Goal: Task Accomplishment & Management: Use online tool/utility

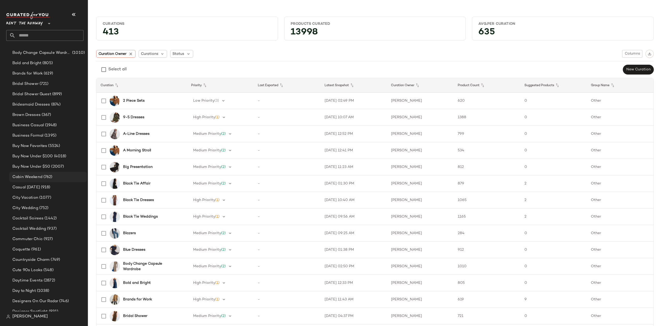
scroll to position [165, 0]
click at [42, 289] on span "Designer Spotlight" at bounding box center [29, 292] width 35 height 6
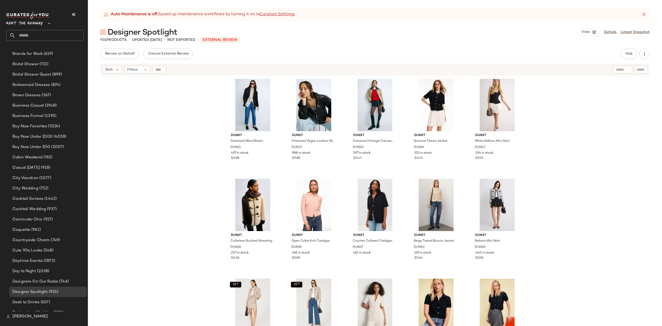
click at [644, 11] on div "Auto Maintenance is off. Speed up maintenance workflows by turning it on in Cur…" at bounding box center [374, 14] width 549 height 12
click at [643, 12] on icon at bounding box center [643, 14] width 5 height 5
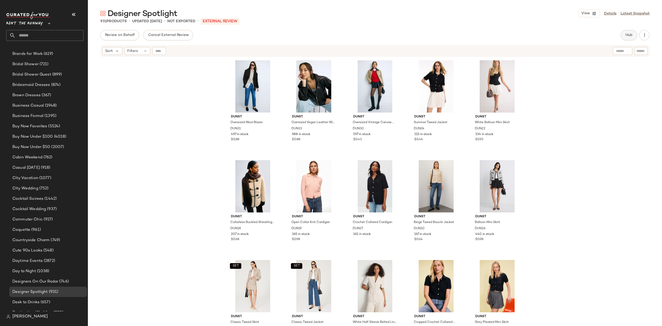
click at [630, 32] on button "Hub" at bounding box center [629, 35] width 17 height 10
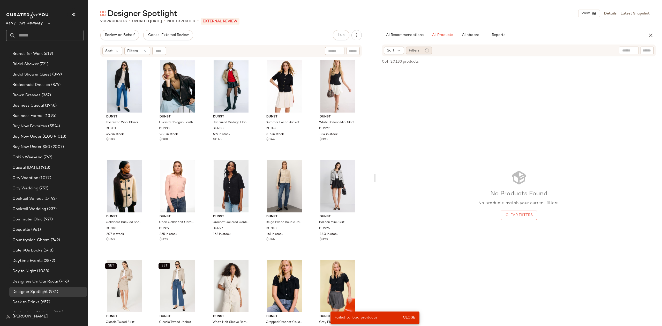
click at [421, 49] on div "Filters" at bounding box center [419, 51] width 26 height 8
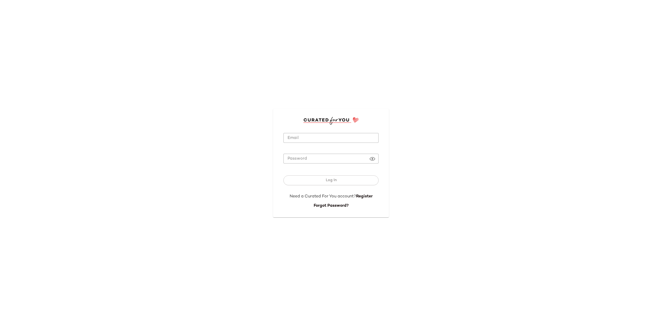
type input "**********"
click at [308, 132] on form "**********" at bounding box center [330, 167] width 95 height 84
click at [309, 184] on button "Log In" at bounding box center [330, 180] width 95 height 10
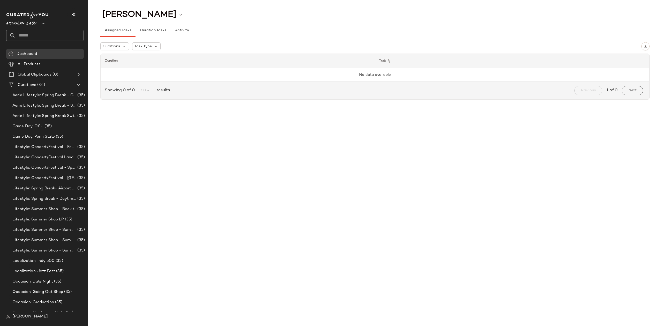
click at [22, 25] on span "American Eagle" at bounding box center [21, 22] width 31 height 9
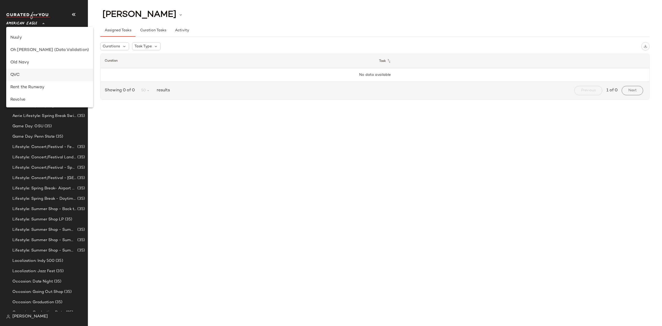
scroll to position [197, 0]
click at [39, 92] on div "Rent the Runway" at bounding box center [49, 86] width 87 height 12
type input "**"
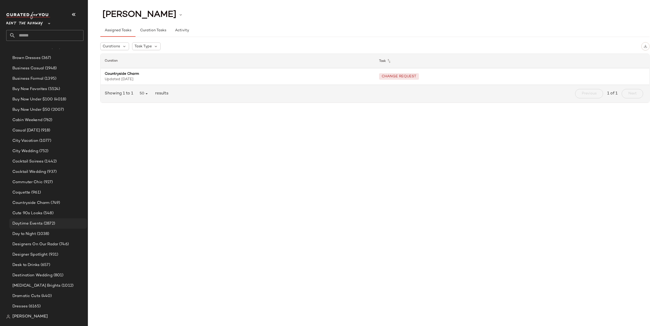
scroll to position [210, 0]
click at [42, 244] on span "Designer Spotlight" at bounding box center [29, 247] width 35 height 6
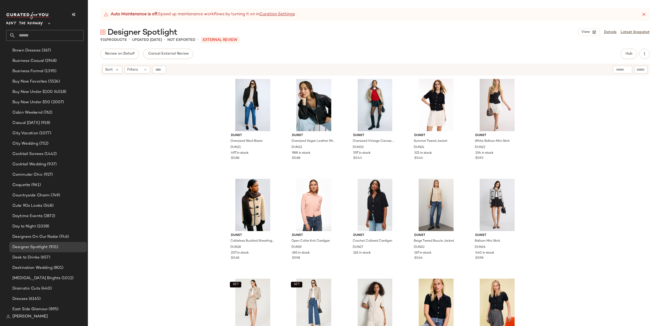
click at [643, 16] on icon at bounding box center [643, 14] width 5 height 5
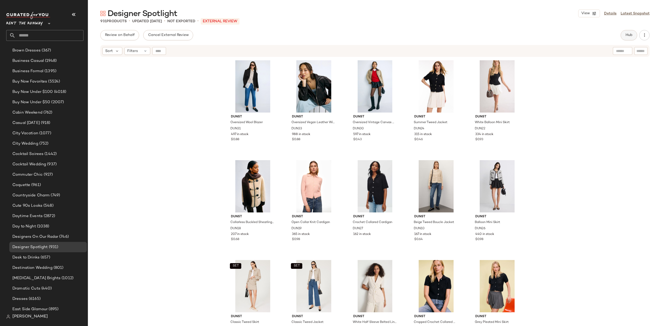
click at [625, 36] on span "Hub" at bounding box center [628, 35] width 7 height 4
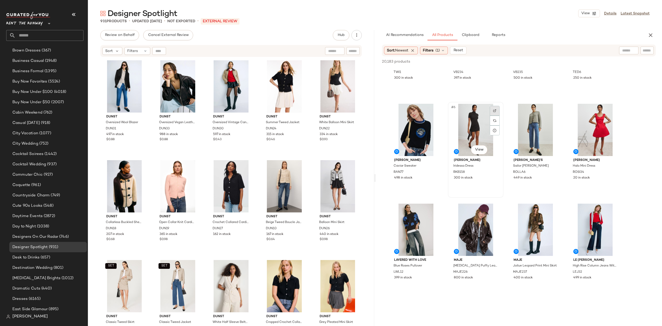
scroll to position [81, 0]
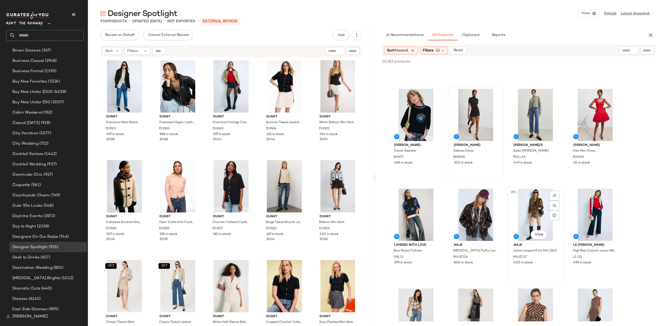
click at [523, 202] on div "#11 View" at bounding box center [535, 214] width 52 height 52
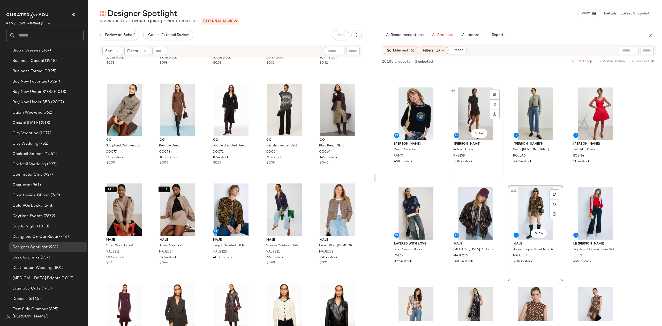
scroll to position [83, 0]
click at [536, 202] on div "#11 View" at bounding box center [535, 212] width 52 height 52
click at [219, 202] on div "#28 View" at bounding box center [231, 209] width 44 height 52
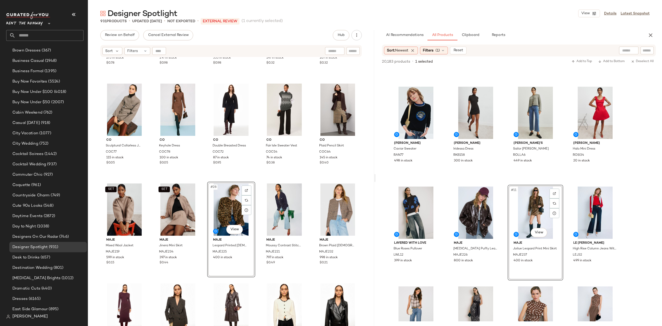
click at [303, 180] on div "SET DUNST Half Sleeve Belted Linen Jacket DUN13 273 in stock $0.78 SET DUNST Co…" at bounding box center [231, 197] width 286 height 281
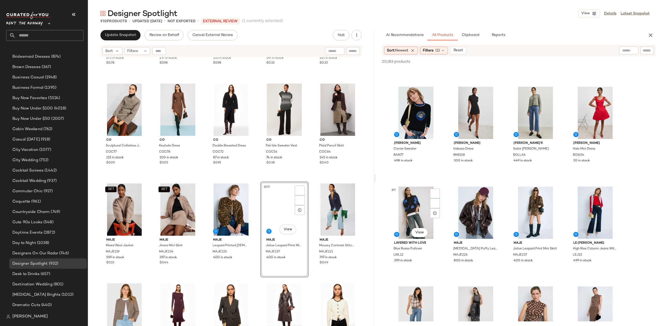
scroll to position [210, 0]
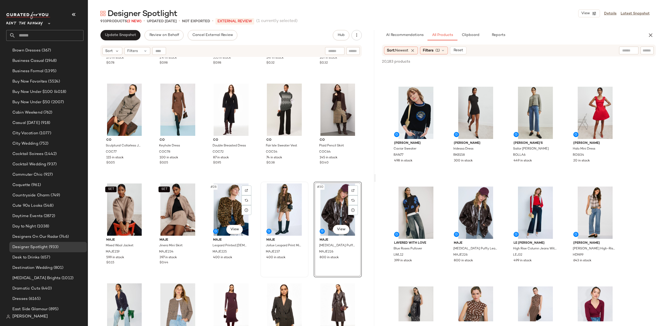
click at [268, 206] on div at bounding box center [284, 209] width 44 height 52
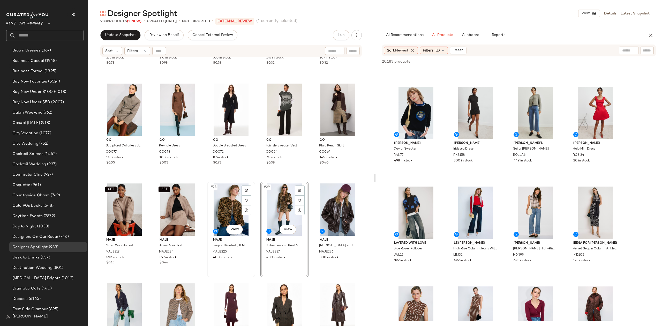
click at [224, 204] on div "#28 View" at bounding box center [231, 209] width 44 height 52
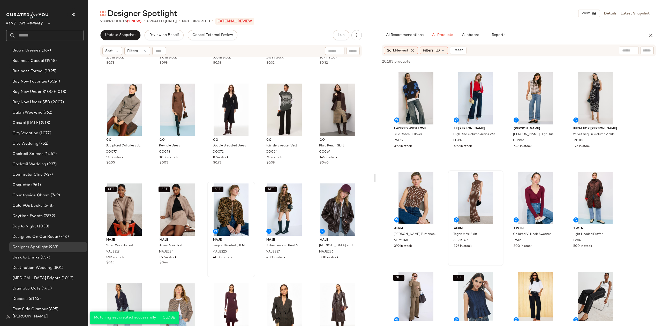
scroll to position [198, 0]
click at [477, 196] on div "#14 View" at bounding box center [476, 197] width 52 height 52
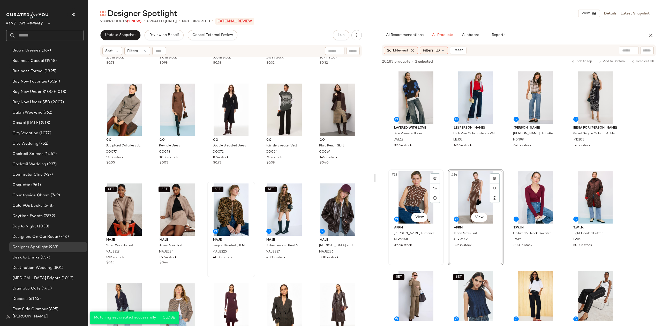
click at [409, 195] on div "#13 View" at bounding box center [416, 197] width 52 height 52
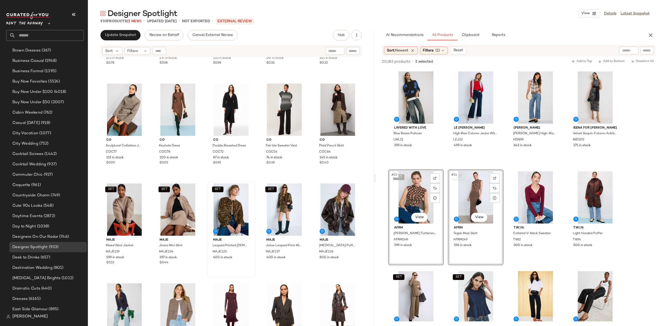
click at [398, 175] on span "SET" at bounding box center [398, 177] width 6 height 4
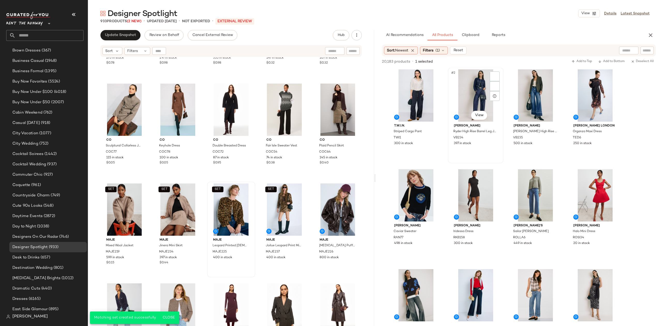
scroll to position [0, 0]
click at [433, 50] on span "Filters" at bounding box center [428, 50] width 11 height 5
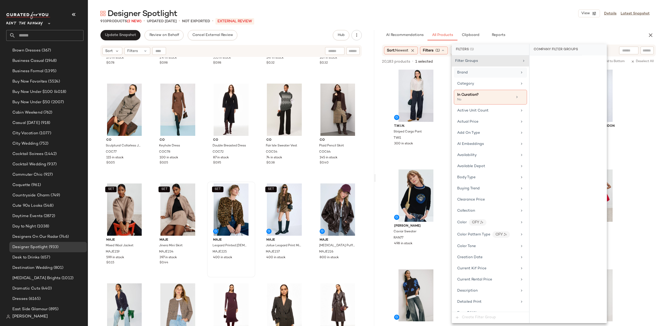
click at [485, 75] on div "Brand" at bounding box center [487, 72] width 60 height 5
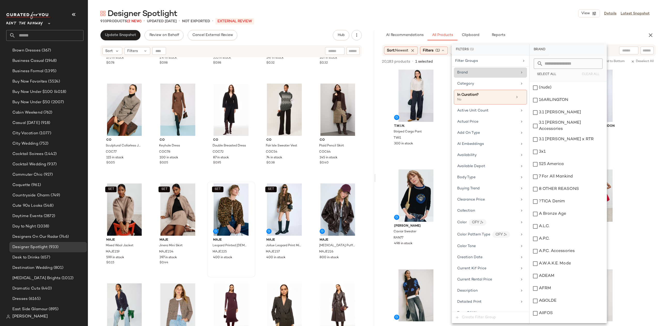
click at [546, 65] on input "text" at bounding box center [571, 63] width 56 height 10
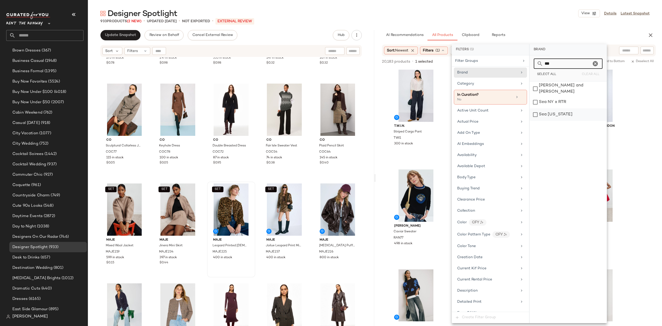
type input "***"
click at [557, 110] on div "Sea [US_STATE]" at bounding box center [568, 114] width 77 height 12
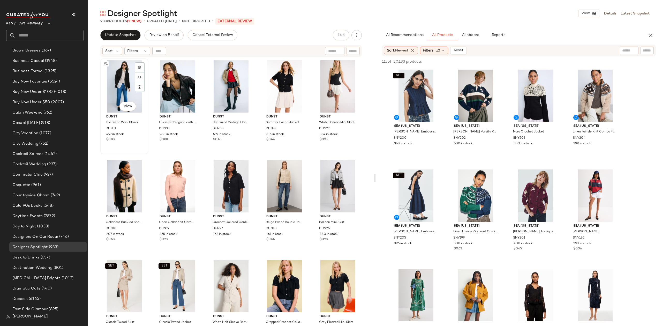
click at [123, 87] on div "#1 View" at bounding box center [124, 86] width 44 height 52
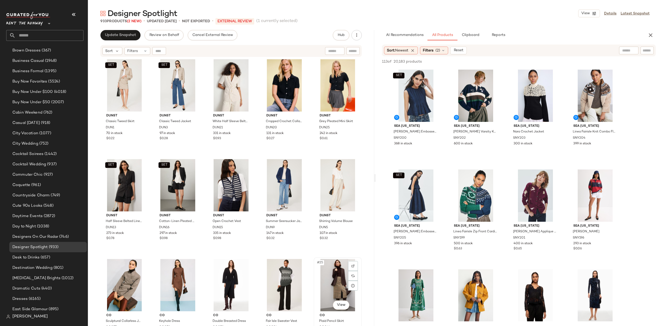
scroll to position [248, 0]
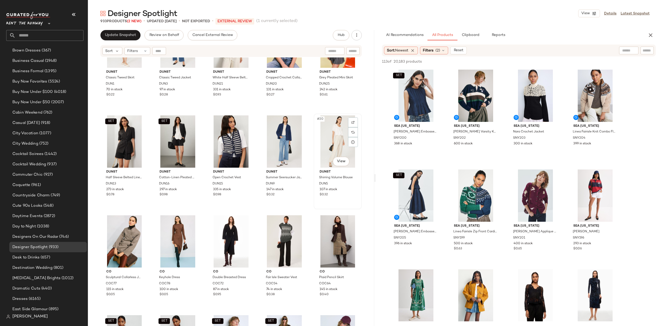
click at [323, 151] on div "#20 View" at bounding box center [337, 141] width 44 height 52
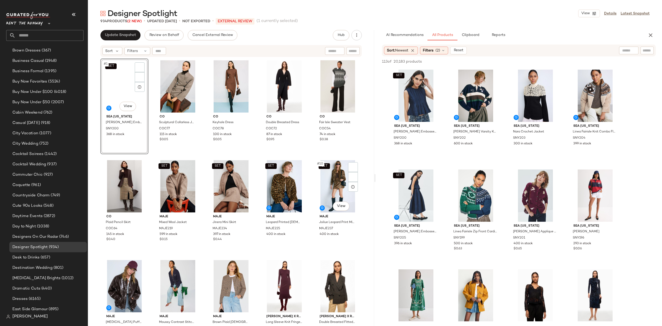
scroll to position [210, 0]
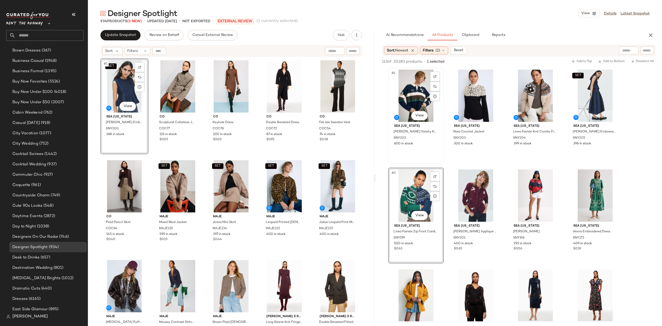
click at [424, 86] on div "#1 View" at bounding box center [416, 96] width 52 height 52
click at [582, 95] on div "SET #4 View" at bounding box center [595, 96] width 52 height 52
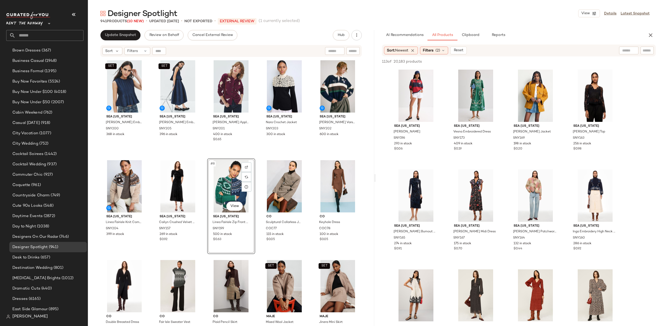
click at [260, 156] on div "SET Sea New York Fayetta Embossed Tank Top SNY200 368 in stock SET Sea New York…" at bounding box center [230, 198] width 261 height 280
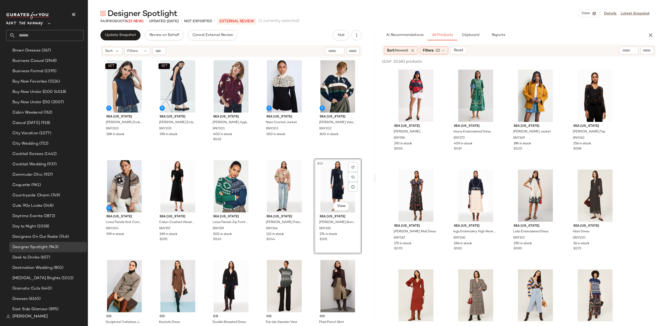
click at [307, 157] on div "SET Sea New York Fayetta Embossed Tank Top SNY200 368 in stock SET Sea New York…" at bounding box center [230, 198] width 261 height 280
click at [139, 50] on div "Filters" at bounding box center [137, 51] width 26 height 8
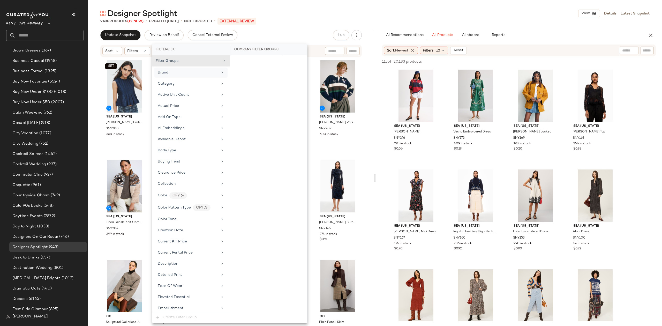
click at [172, 70] on div "Brand" at bounding box center [188, 72] width 60 height 5
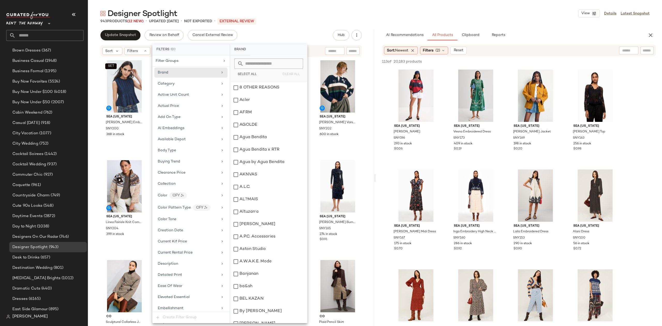
click at [259, 64] on input "text" at bounding box center [272, 63] width 56 height 10
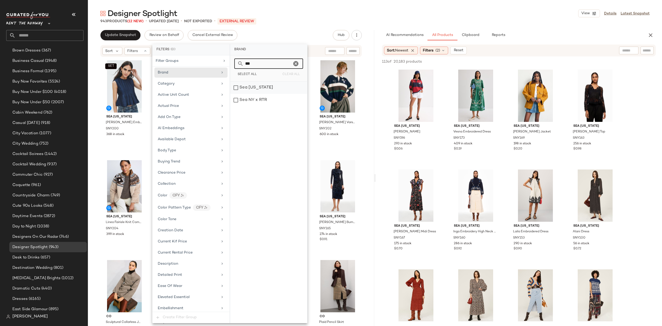
type input "***"
click at [255, 86] on div "Sea [US_STATE]" at bounding box center [268, 87] width 77 height 12
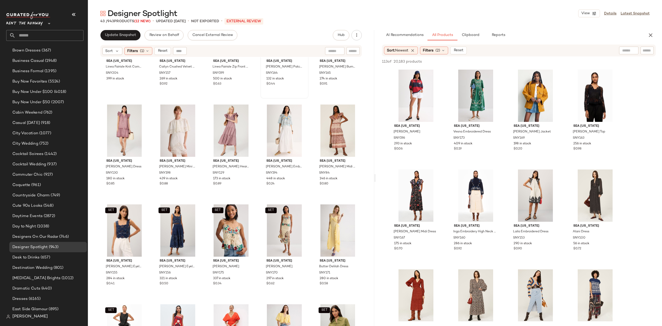
scroll to position [177, 0]
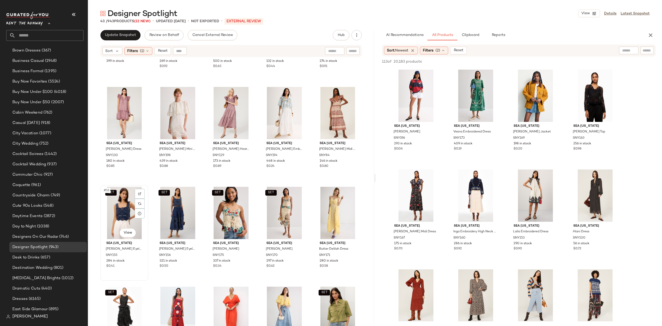
click at [119, 204] on div "SET #16 View" at bounding box center [124, 213] width 44 height 52
click at [175, 209] on div "SET #17 View" at bounding box center [177, 213] width 44 height 52
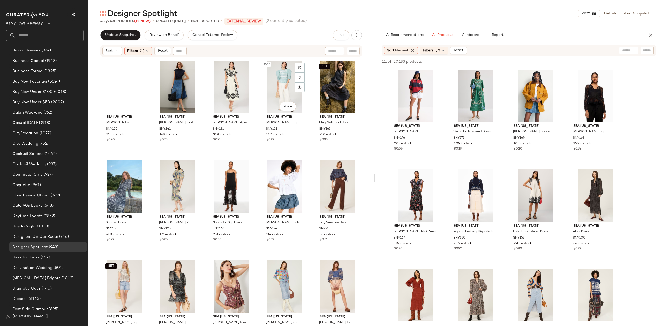
scroll to position [504, 0]
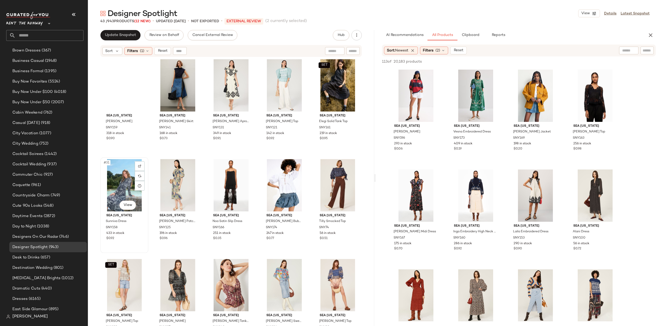
click at [129, 180] on div "#31 View" at bounding box center [124, 185] width 44 height 52
click at [165, 180] on div "#32 View" at bounding box center [177, 185] width 44 height 52
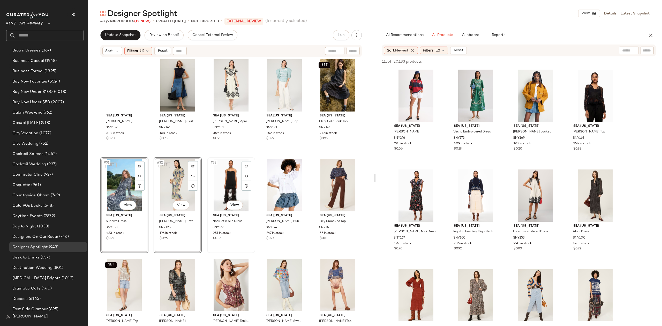
click at [221, 181] on div "#33 View" at bounding box center [231, 185] width 44 height 52
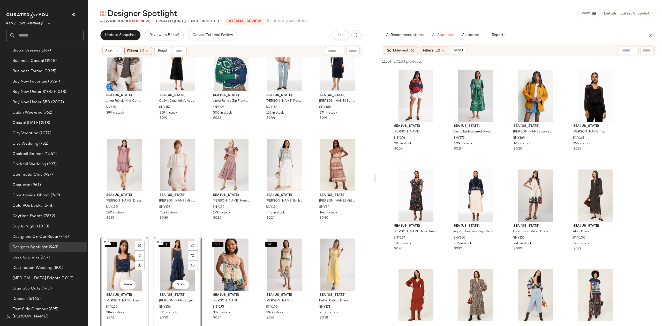
scroll to position [129, 0]
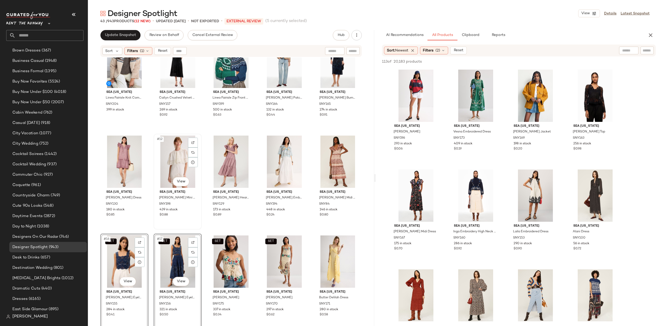
click at [179, 155] on div "#12 View" at bounding box center [177, 161] width 44 height 52
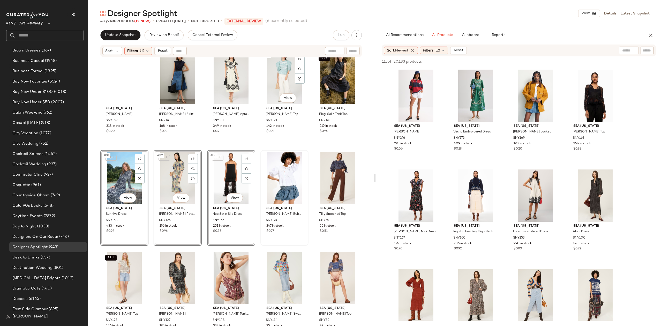
scroll to position [514, 0]
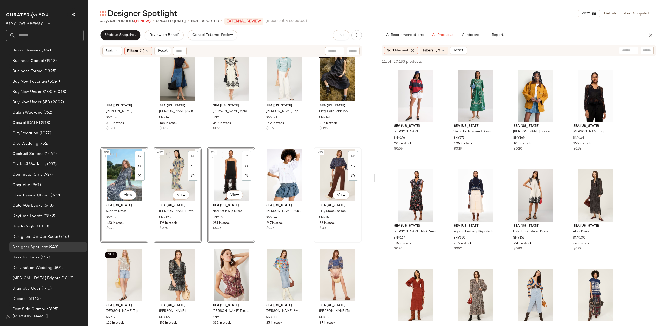
click at [332, 175] on div "#35 View" at bounding box center [337, 175] width 44 height 52
click at [291, 172] on div "#34 View" at bounding box center [284, 175] width 44 height 52
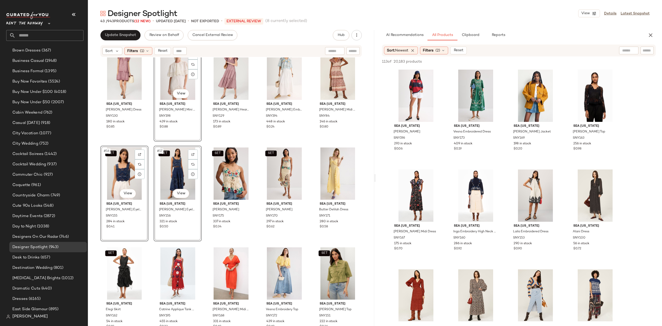
scroll to position [211, 0]
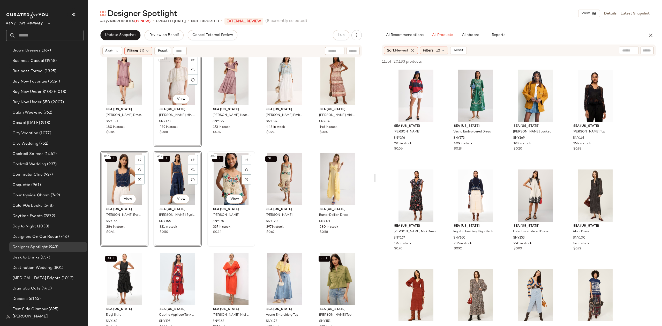
click at [226, 176] on div "SET #18 View" at bounding box center [231, 179] width 44 height 52
click at [275, 175] on div "SET #19 View" at bounding box center [284, 179] width 44 height 52
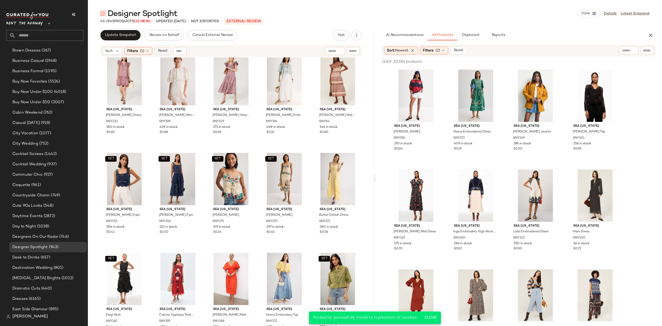
click at [165, 48] on button "Reset" at bounding box center [162, 51] width 17 height 8
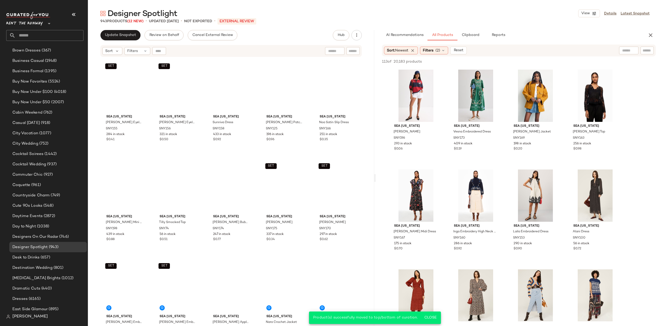
click at [201, 79] on div "SET Sea New York Jeanetta Eyelet Cropped Tank Top SNY155 284 in stock $0.41 SET…" at bounding box center [230, 198] width 261 height 280
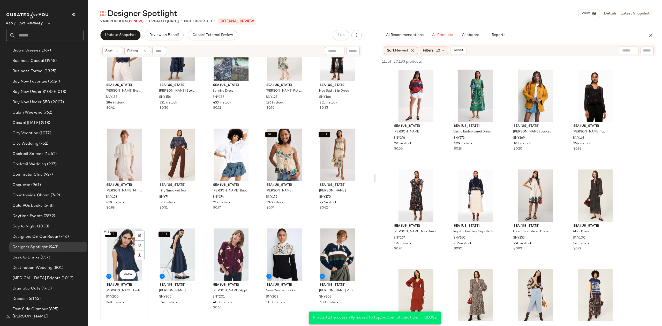
click at [120, 245] on div "SET #11 View" at bounding box center [124, 254] width 44 height 52
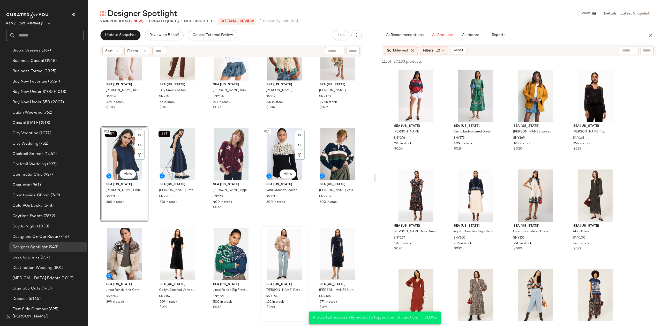
scroll to position [141, 0]
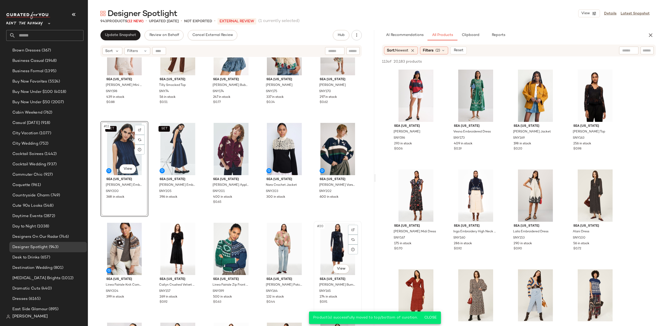
click at [320, 233] on div "#20 View" at bounding box center [337, 249] width 44 height 52
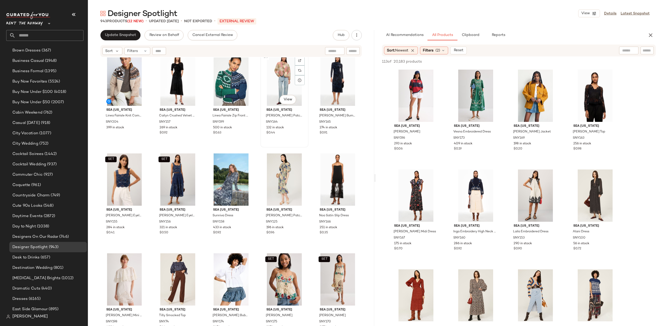
scroll to position [108, 0]
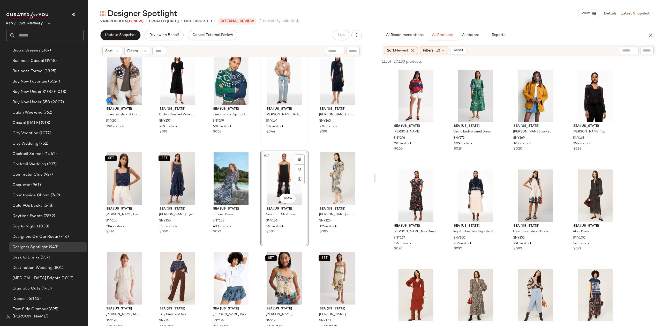
click at [257, 143] on div "SET Sea New York Fayetta Embossed Tank Top SNY200 368 in stock SET Sea New York…" at bounding box center [230, 91] width 261 height 280
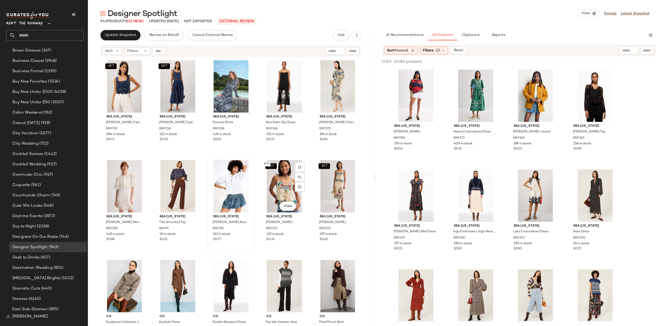
scroll to position [200, 0]
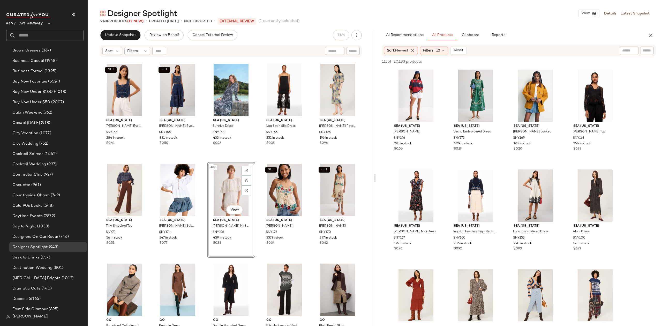
click at [254, 160] on div "Sea New York Linea Fairisle Knit Combo Fleece Jacket SNY204 399 in stock Sea Ne…" at bounding box center [231, 197] width 286 height 281
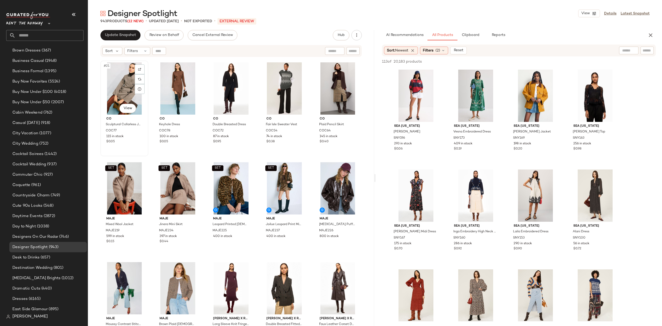
scroll to position [400, 0]
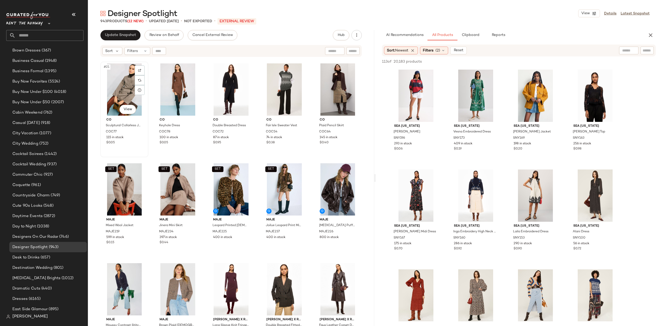
click at [120, 75] on div "#21 View" at bounding box center [124, 89] width 44 height 52
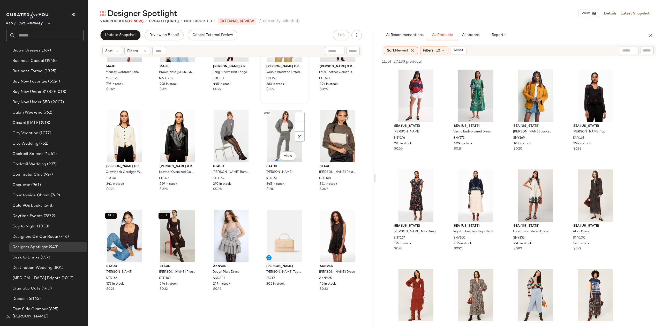
scroll to position [656, 0]
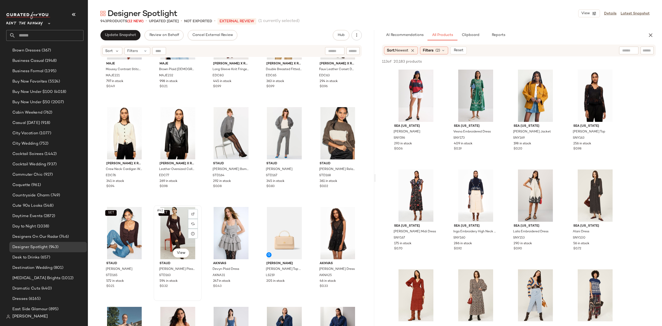
click at [173, 225] on div "SET #42 View" at bounding box center [177, 233] width 44 height 52
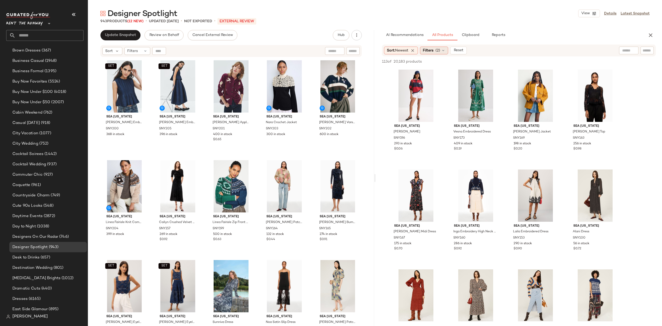
click at [437, 49] on span "(2)" at bounding box center [437, 50] width 5 height 5
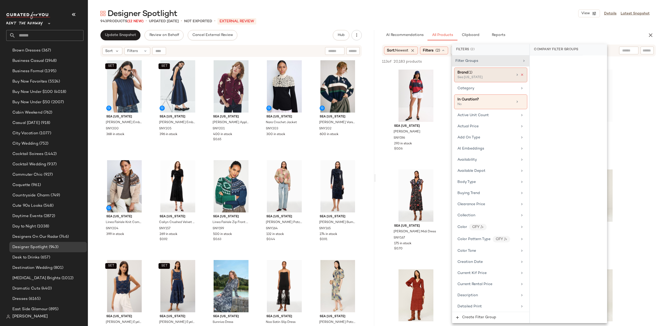
click at [521, 75] on icon at bounding box center [522, 75] width 4 height 4
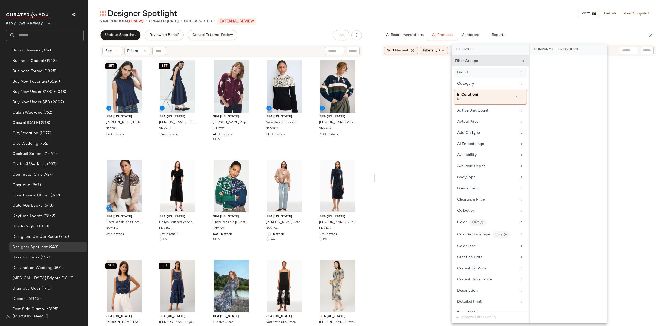
click at [494, 73] on div "Brand" at bounding box center [487, 72] width 60 height 5
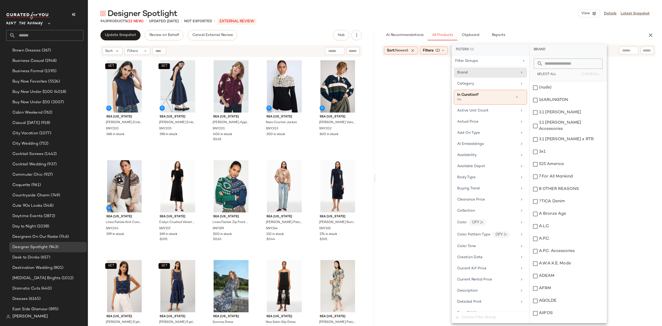
click at [569, 61] on input "text" at bounding box center [571, 63] width 56 height 10
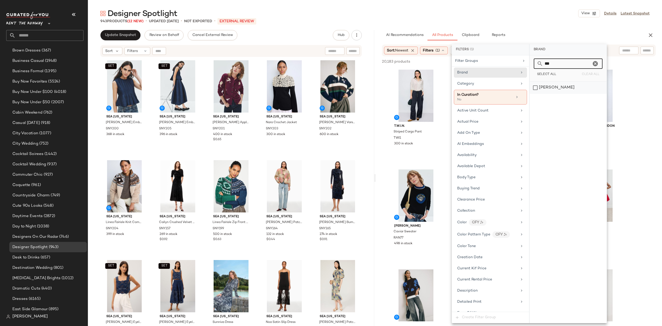
click at [565, 84] on div "[PERSON_NAME]" at bounding box center [568, 87] width 77 height 12
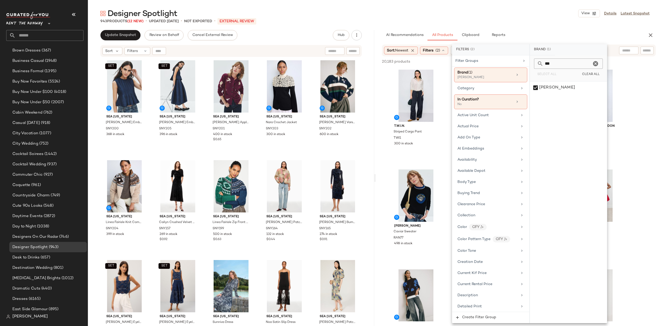
click at [551, 66] on input "***" at bounding box center [567, 63] width 48 height 10
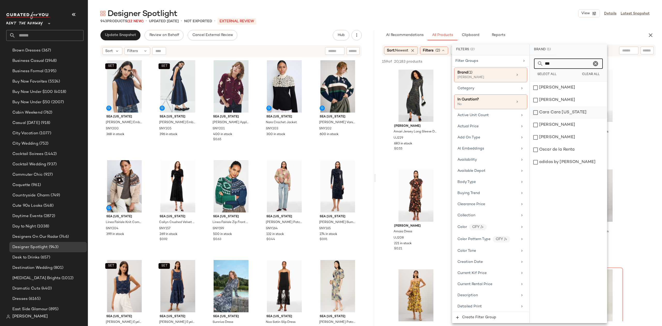
click at [572, 110] on div "Cara Cara New York" at bounding box center [568, 112] width 77 height 12
click at [569, 60] on input "***" at bounding box center [567, 63] width 48 height 10
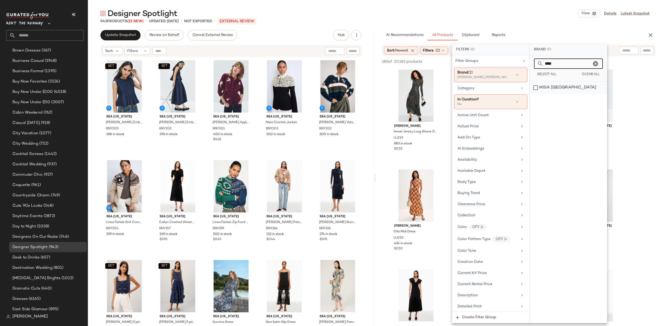
click at [562, 88] on div "MISA [GEOGRAPHIC_DATA]" at bounding box center [568, 87] width 77 height 12
click at [566, 66] on input "****" at bounding box center [567, 63] width 48 height 10
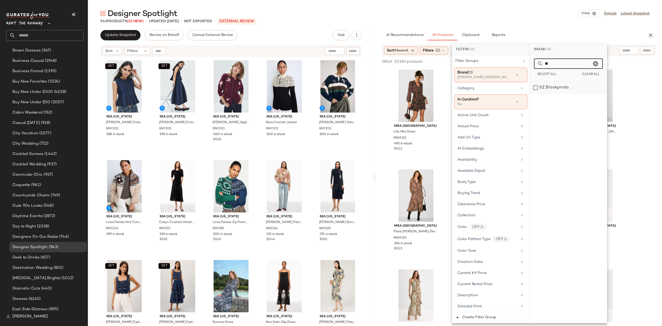
type input "**"
click at [563, 86] on div "SZ Blockprints" at bounding box center [568, 87] width 77 height 12
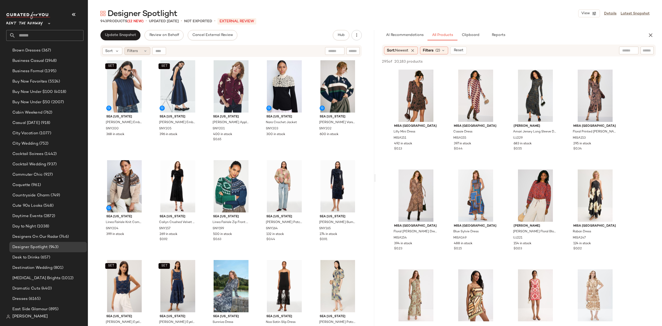
click at [139, 53] on div "Filters" at bounding box center [137, 51] width 26 height 8
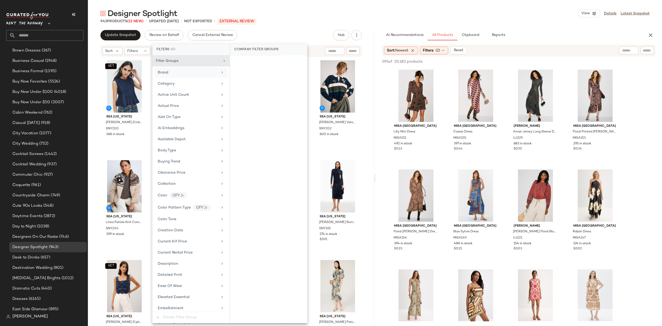
click at [168, 73] on span "Brand" at bounding box center [163, 73] width 11 height 4
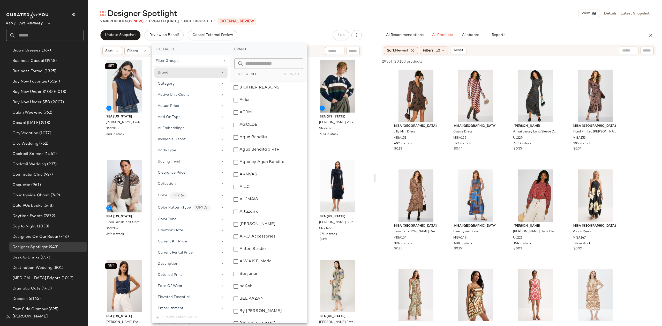
click at [258, 62] on input "text" at bounding box center [272, 63] width 56 height 10
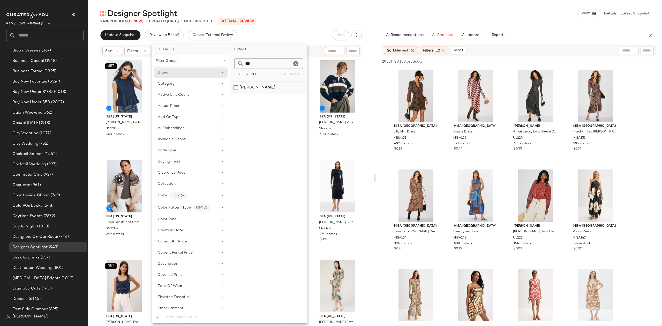
click at [259, 83] on div "[PERSON_NAME]" at bounding box center [268, 87] width 77 height 12
click at [266, 63] on input "***" at bounding box center [270, 63] width 48 height 10
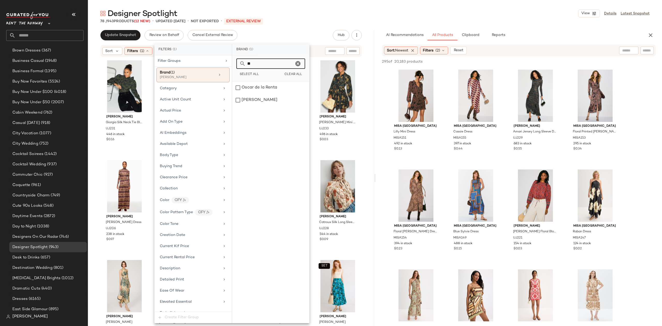
type input "*"
click at [267, 86] on div "MISA [GEOGRAPHIC_DATA]" at bounding box center [270, 87] width 77 height 12
click at [271, 62] on input "****" at bounding box center [270, 63] width 48 height 10
type input "**"
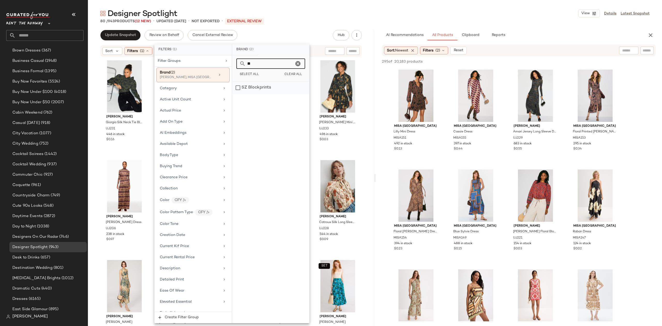
click at [272, 87] on div "SZ Blockprints" at bounding box center [270, 87] width 77 height 12
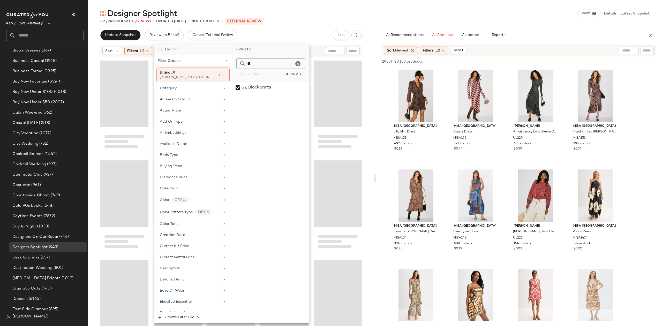
click at [360, 149] on div at bounding box center [231, 197] width 286 height 281
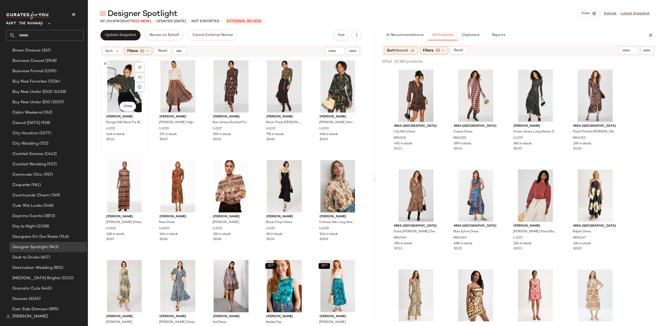
click at [119, 83] on div "#1 View" at bounding box center [124, 86] width 44 height 52
click at [168, 83] on div "#2 View" at bounding box center [177, 86] width 44 height 52
click at [201, 152] on div "SET #1 View Ulla Johnson Giorgia Silk Neck Tie Blouse UJ231 446 in stock $0.16 …" at bounding box center [230, 198] width 261 height 280
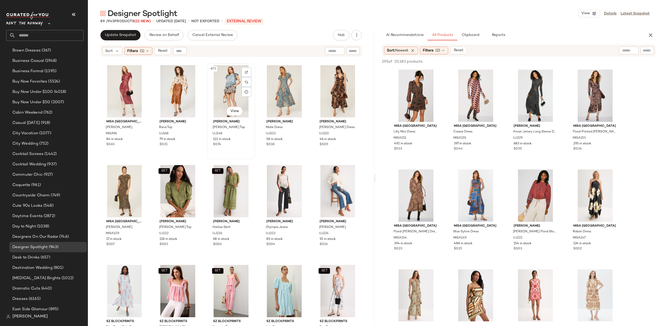
scroll to position [1081, 0]
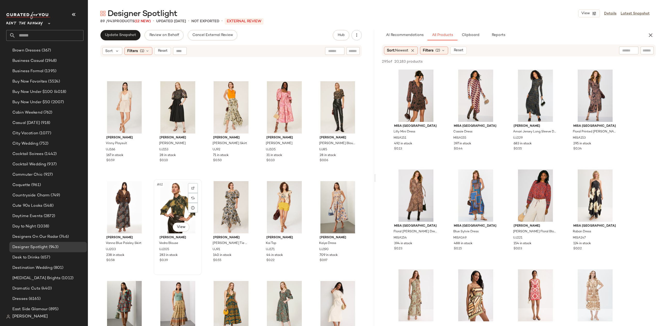
click at [172, 195] on div "#62 View" at bounding box center [177, 207] width 44 height 52
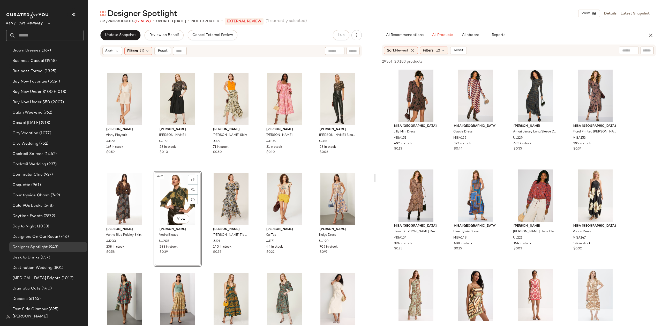
scroll to position [1130, 0]
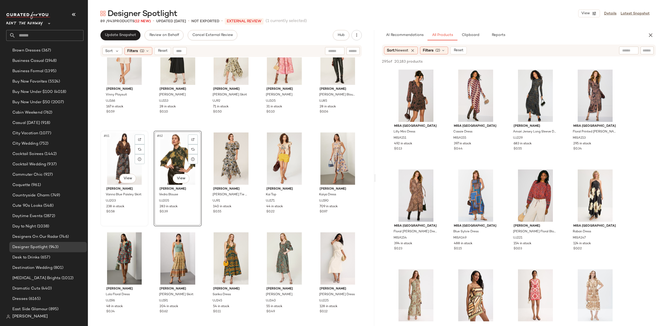
click at [122, 155] on div "#61 View" at bounding box center [124, 158] width 44 height 52
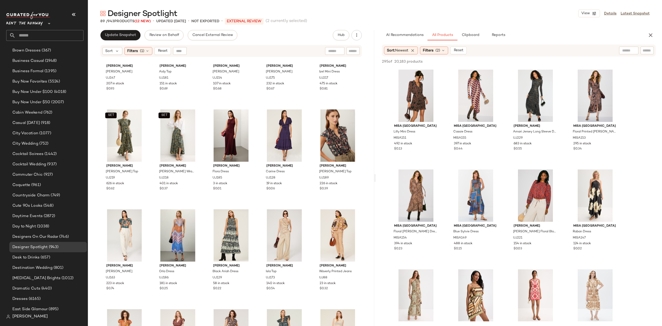
scroll to position [615, 0]
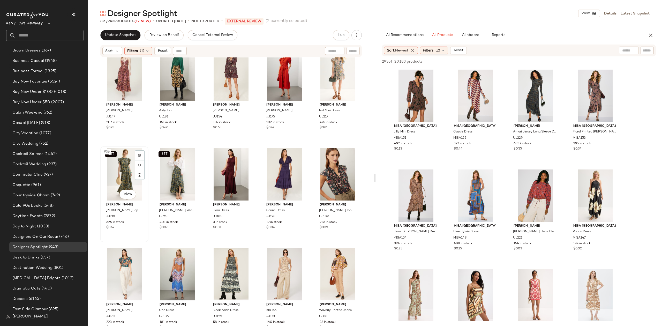
click at [123, 175] on div "SET #36 View" at bounding box center [124, 174] width 44 height 52
click at [169, 177] on div "SET #37 View" at bounding box center [177, 174] width 44 height 52
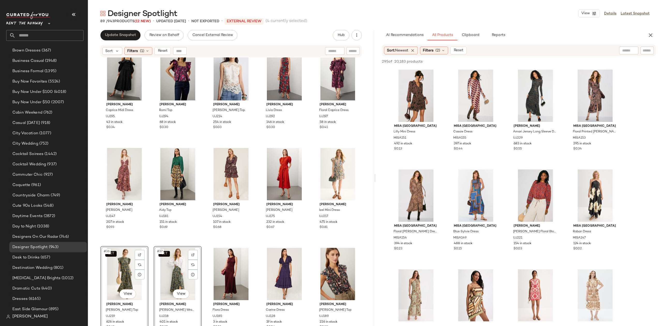
scroll to position [500, 0]
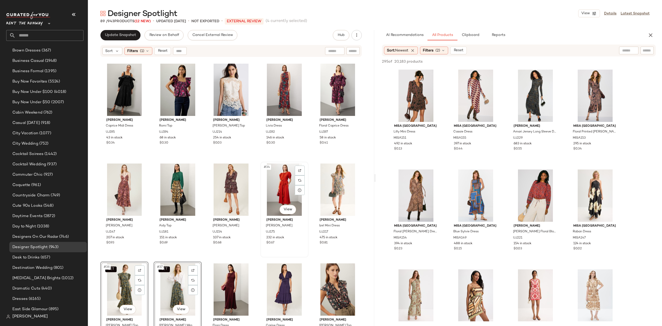
click at [278, 189] on div "#34 View" at bounding box center [284, 189] width 44 height 52
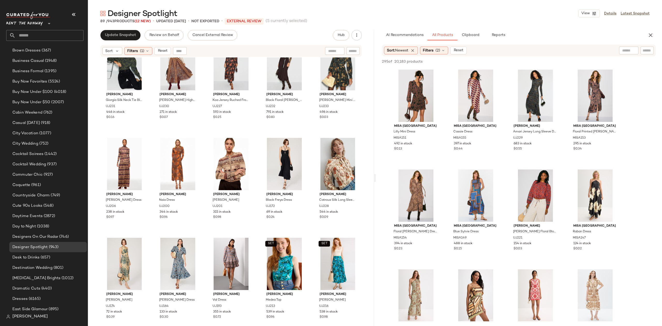
scroll to position [19, 0]
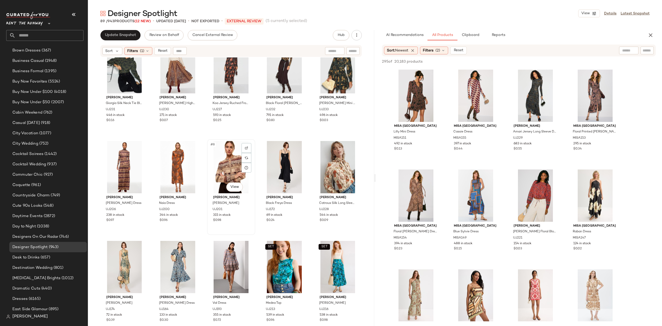
click at [227, 172] on div "#8 View" at bounding box center [231, 167] width 44 height 52
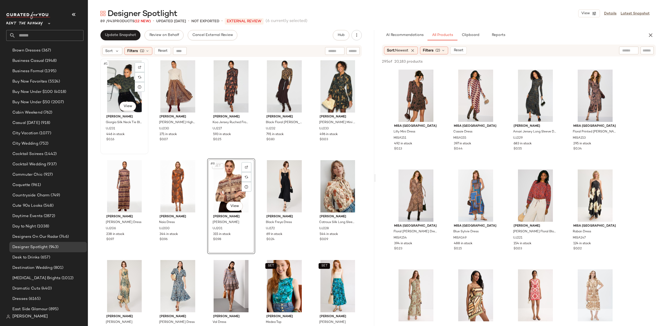
click at [117, 90] on div "#1 View" at bounding box center [124, 86] width 44 height 52
click at [170, 86] on div "#2 View" at bounding box center [177, 86] width 44 height 52
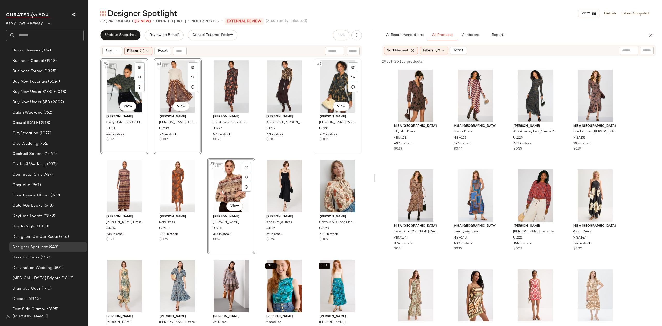
click at [331, 82] on div "#5 View" at bounding box center [337, 86] width 44 height 52
click at [220, 86] on div "#3 View" at bounding box center [231, 86] width 44 height 52
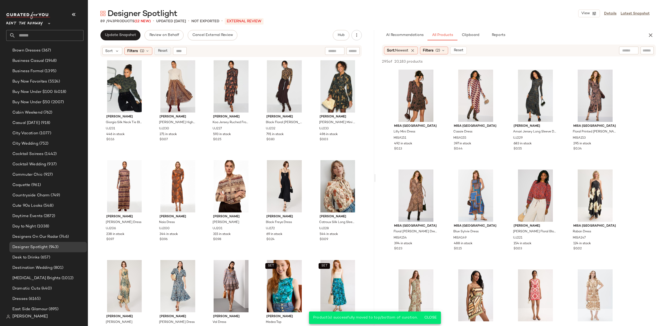
click at [159, 51] on span "Reset" at bounding box center [162, 51] width 10 height 4
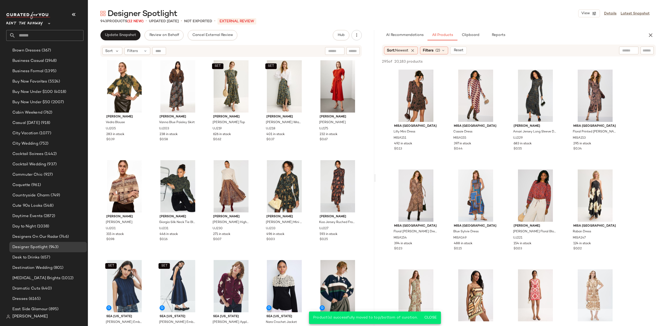
click at [201, 156] on div "Ulla Johnson Vedra Blouse UJ205 283 in stock $0.39 Ulla Johnson Vanna Blue Pais…" at bounding box center [230, 198] width 261 height 280
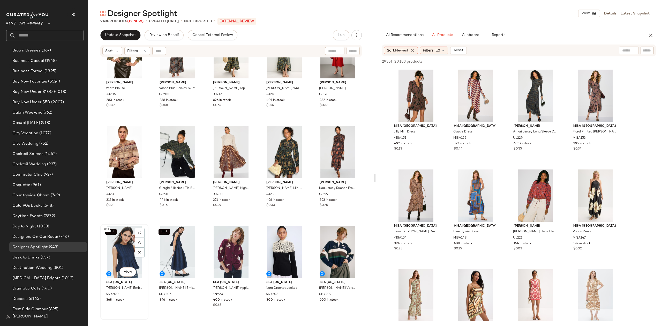
scroll to position [35, 0]
click at [114, 239] on div "SET #11 View" at bounding box center [124, 251] width 44 height 52
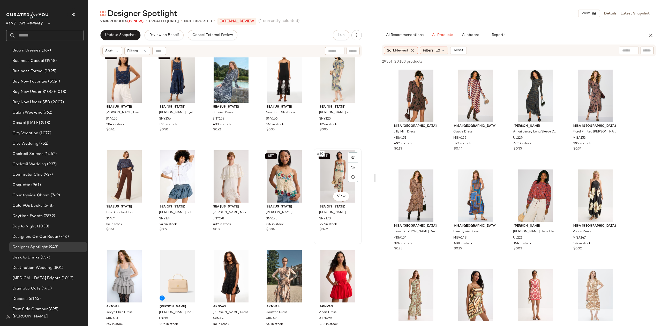
scroll to position [416, 0]
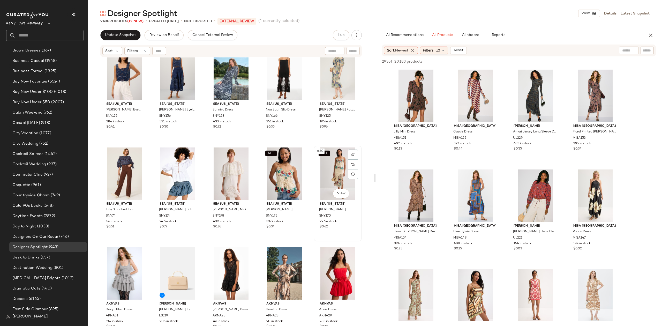
click at [327, 171] on div "SET #30 View" at bounding box center [337, 173] width 44 height 52
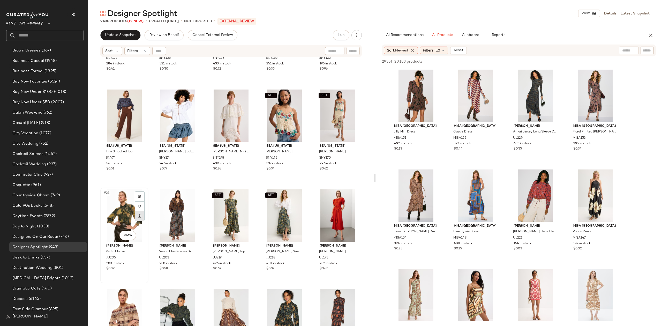
scroll to position [275, 0]
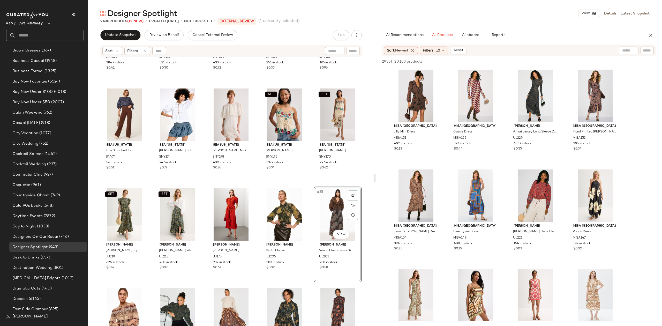
click at [308, 186] on div "SET Sea New York Jeanetta Eyelet Cropped Tank Top SNY155 284 in stock $0.41 SET…" at bounding box center [231, 197] width 286 height 281
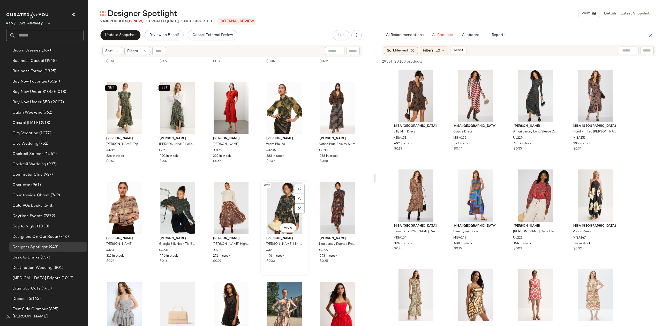
scroll to position [387, 0]
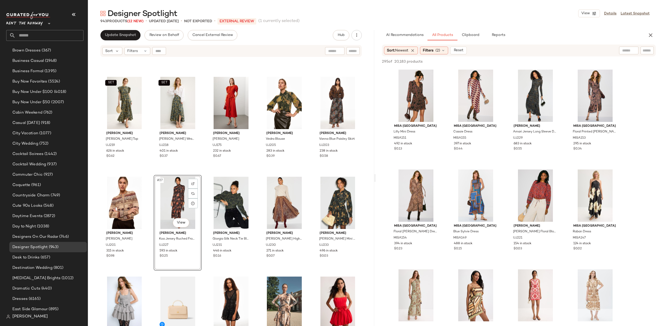
click at [205, 170] on div "Sea New York Tilly Smocked Top SNY74 56 in stock $0.51 Sea New York Oli Denim B…" at bounding box center [231, 197] width 286 height 281
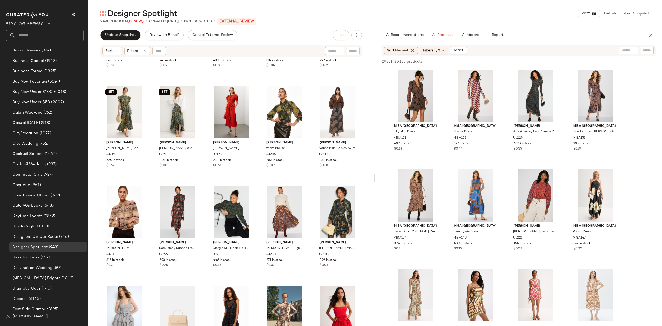
scroll to position [381, 0]
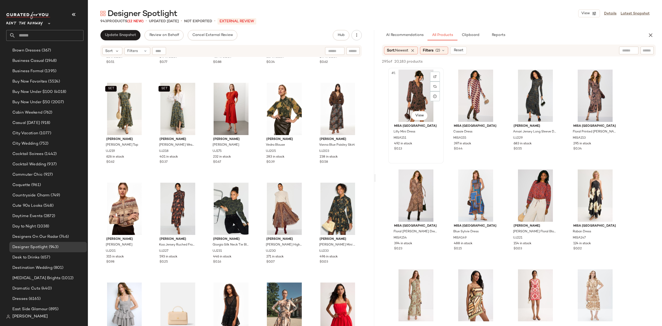
click at [416, 94] on div "#1 View" at bounding box center [416, 96] width 52 height 52
click at [466, 100] on div "#2 View" at bounding box center [476, 96] width 52 height 52
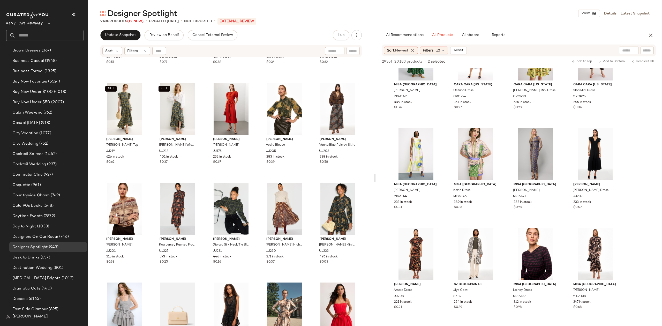
scroll to position [444, 0]
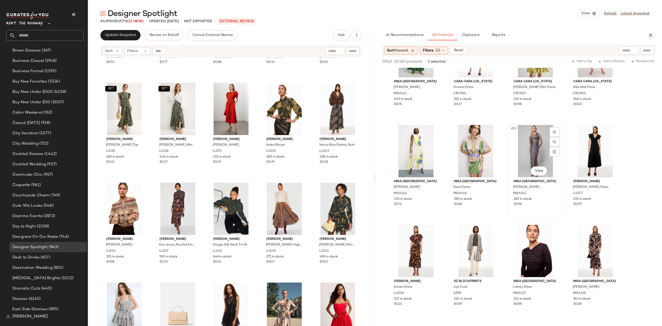
click at [539, 143] on div "#23 View" at bounding box center [535, 151] width 52 height 52
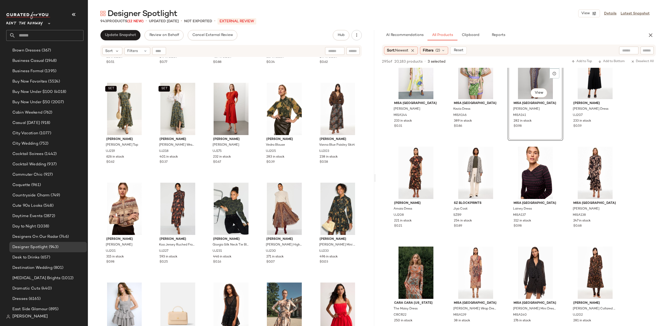
scroll to position [546, 0]
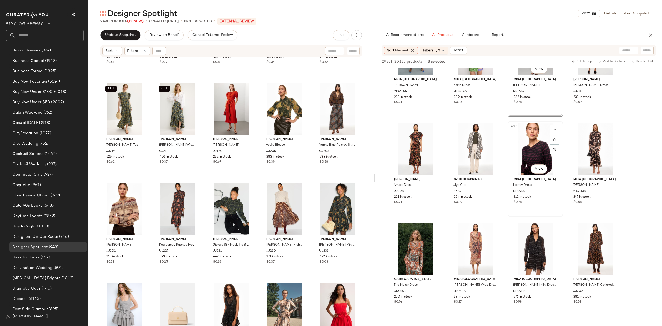
click at [528, 148] on div "#27 View" at bounding box center [535, 149] width 52 height 52
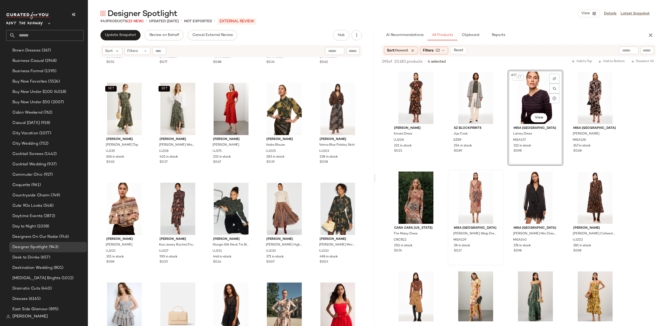
scroll to position [598, 0]
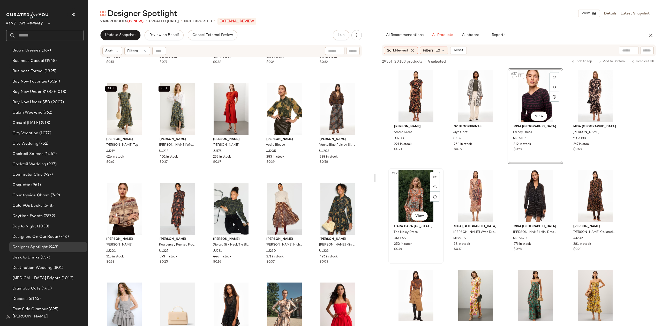
click at [410, 193] on div "#29 View" at bounding box center [416, 196] width 52 height 52
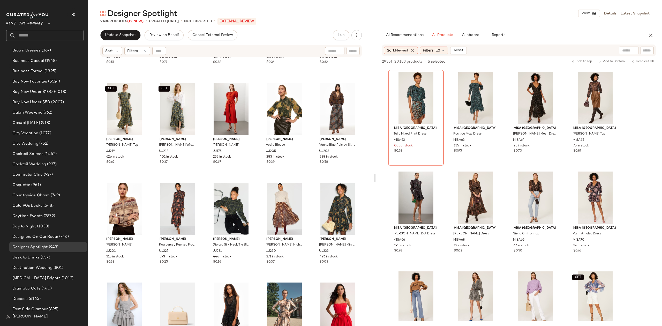
scroll to position [2490, 0]
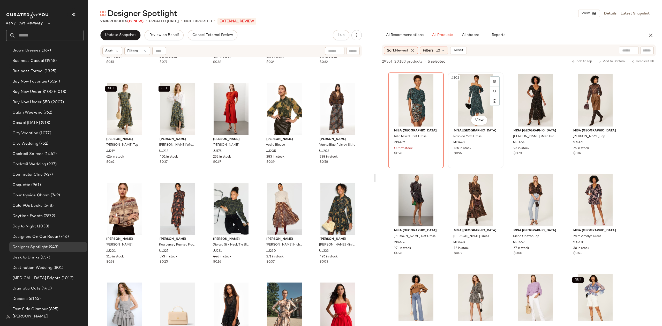
click at [478, 97] on div "#102 View" at bounding box center [476, 100] width 52 height 52
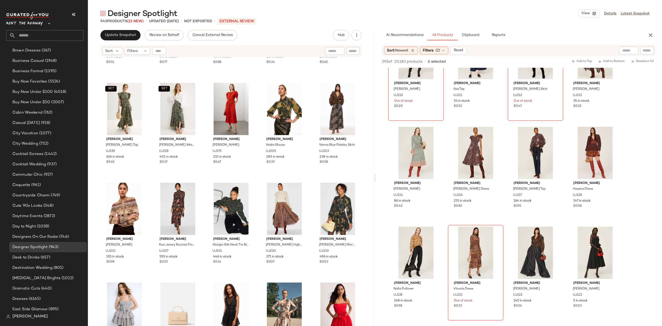
scroll to position [3439, 0]
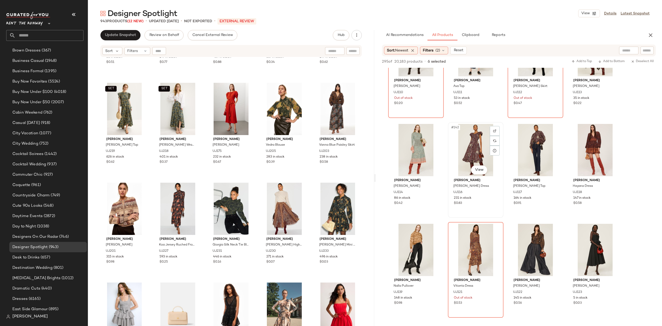
click at [477, 149] on div "#142 View" at bounding box center [476, 150] width 52 height 52
click at [473, 249] on div "#146 View" at bounding box center [476, 250] width 52 height 52
click at [470, 243] on div "#146 View" at bounding box center [476, 250] width 52 height 52
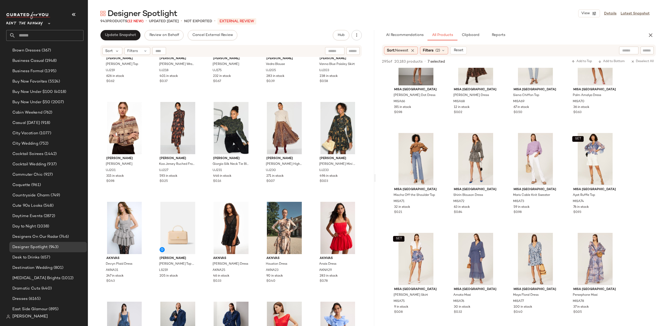
scroll to position [2630, 0]
click at [463, 151] on div "#110 View" at bounding box center [476, 160] width 52 height 52
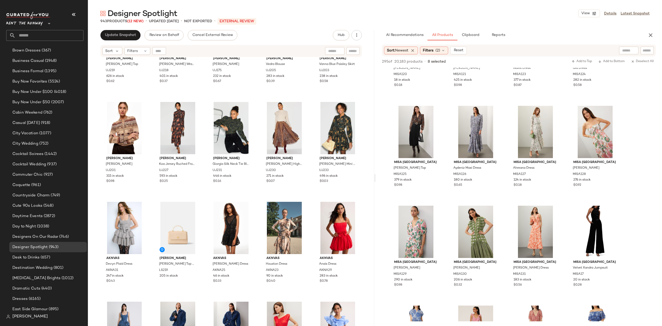
scroll to position [1875, 0]
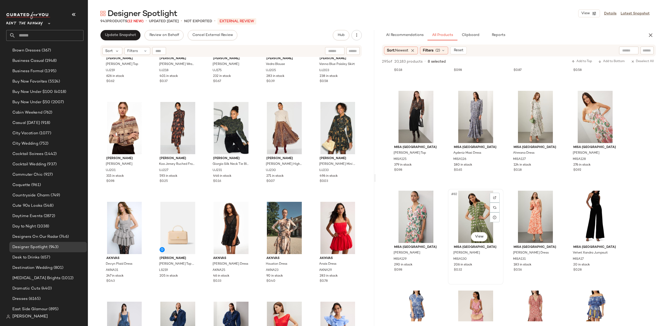
click at [470, 208] on div "#82 View" at bounding box center [476, 217] width 52 height 52
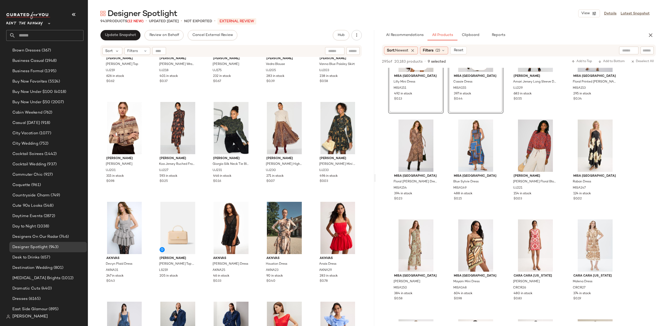
scroll to position [0, 0]
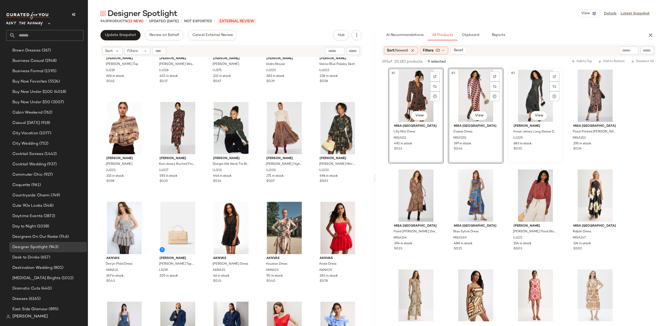
click at [531, 101] on div "#3 View" at bounding box center [535, 96] width 52 height 52
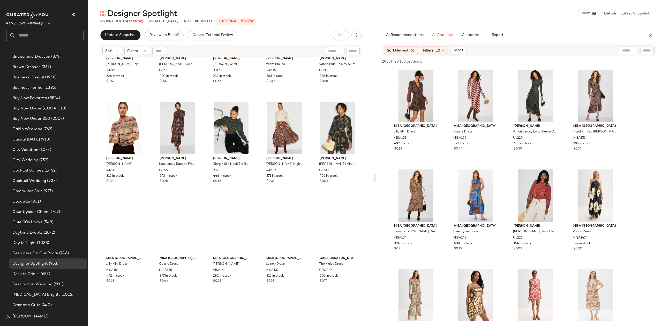
scroll to position [210, 0]
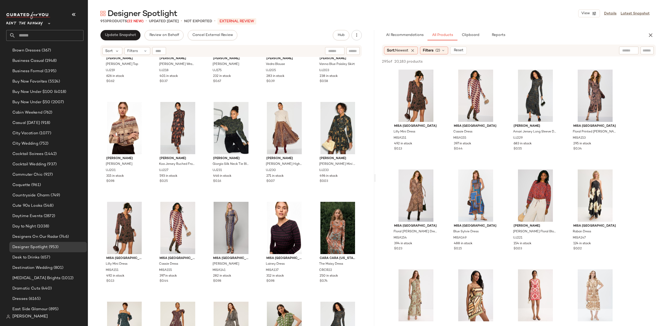
click at [150, 196] on div "SET Ulla Johnson Sienna Flutter Top UJ219 626 in stock $0.62 SET Ulla Johnson S…" at bounding box center [231, 197] width 286 height 281
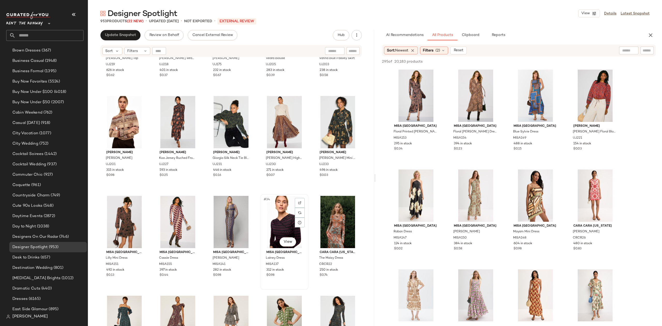
scroll to position [478, 0]
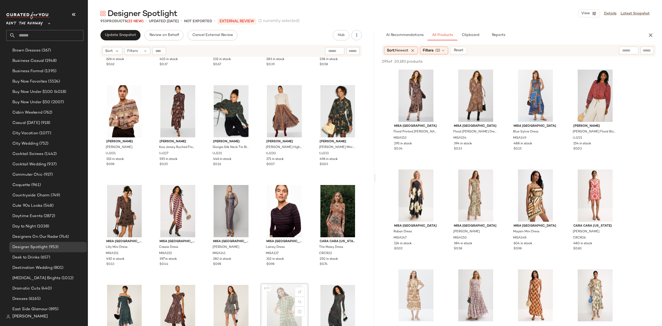
scroll to position [479, 0]
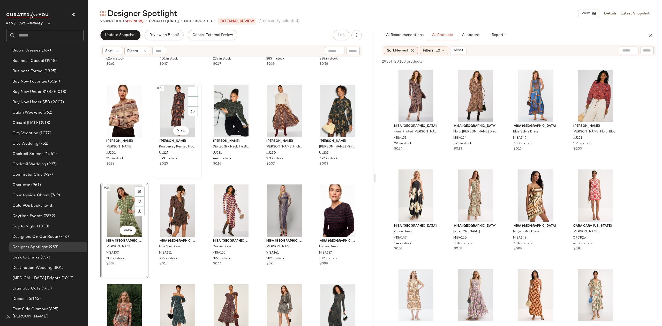
click at [155, 178] on div "#27 View Ulla Johnson Koa Jersey Ruched Front Turtleneck Dress UJ227 593 in sto…" at bounding box center [178, 131] width 48 height 96
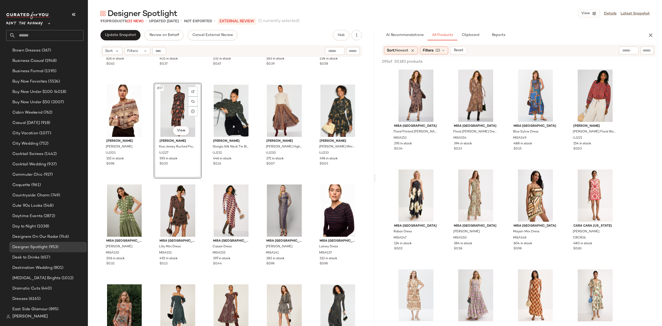
click at [153, 179] on div "SET Ulla Johnson Sienna Flutter Top UJ219 626 in stock $0.62 SET Ulla Johnson S…" at bounding box center [231, 197] width 286 height 281
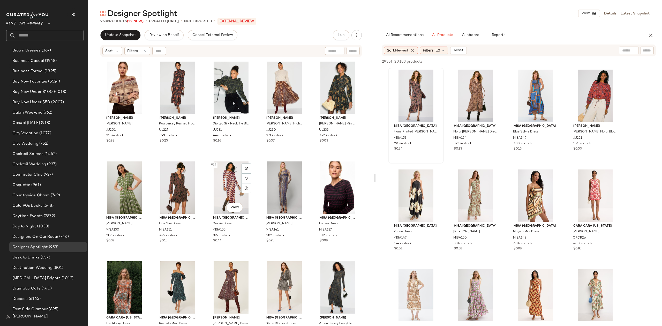
scroll to position [510, 0]
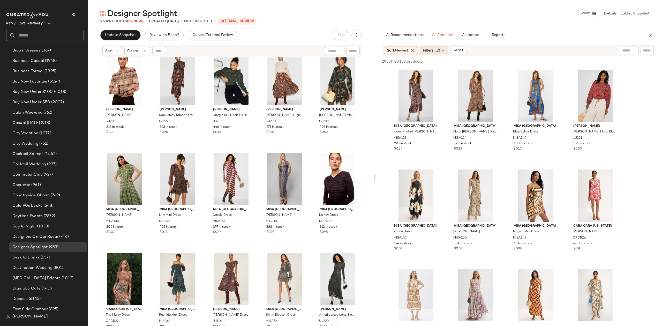
click at [439, 53] on span "(2)" at bounding box center [437, 50] width 5 height 5
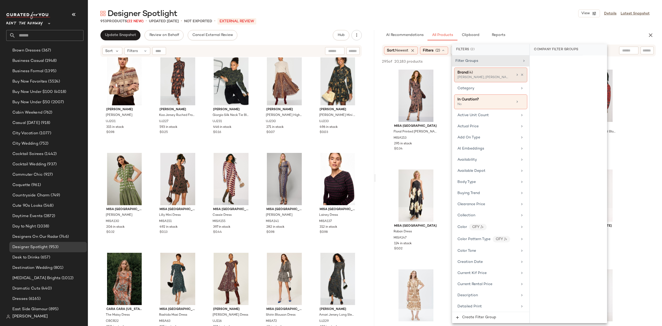
click at [467, 78] on div "Ulla Johnson, Cara Cara New York, MISA Los Angeles +1 more" at bounding box center [483, 77] width 52 height 5
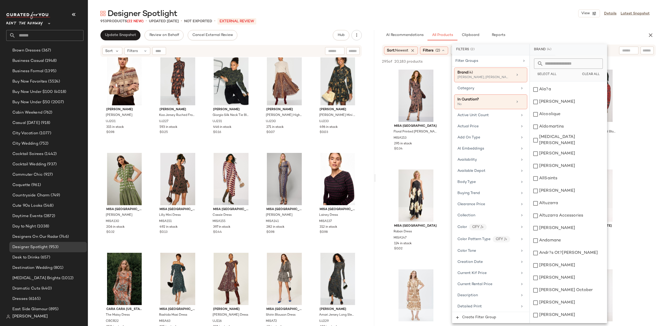
scroll to position [785, 0]
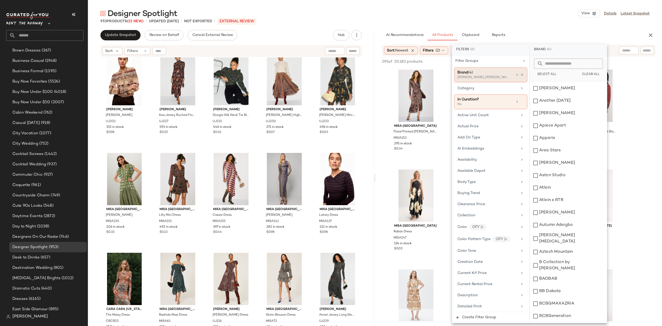
click at [481, 77] on div "Ulla Johnson, Cara Cara New York, MISA Los Angeles +1 more" at bounding box center [483, 77] width 52 height 5
click at [515, 74] on icon at bounding box center [517, 75] width 4 height 4
click at [500, 75] on div "Ulla Johnson, Cara Cara New York, MISA Los Angeles +1 more" at bounding box center [483, 77] width 52 height 5
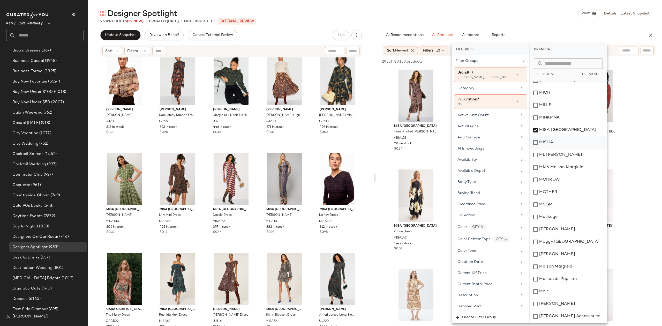
scroll to position [4792, 0]
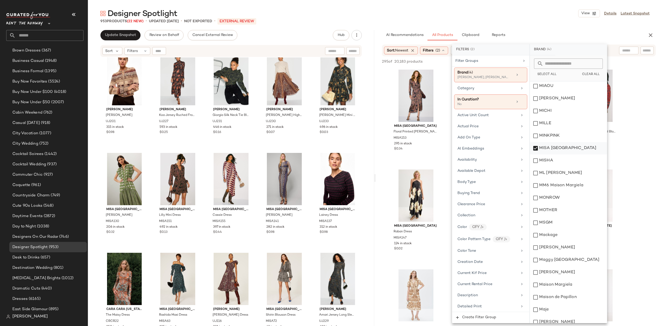
click at [560, 142] on div "MISA [GEOGRAPHIC_DATA]" at bounding box center [568, 148] width 77 height 12
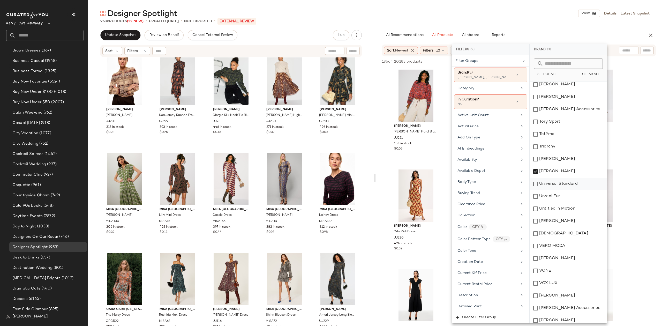
scroll to position [8696, 0]
click at [558, 166] on div "[PERSON_NAME]" at bounding box center [568, 172] width 77 height 12
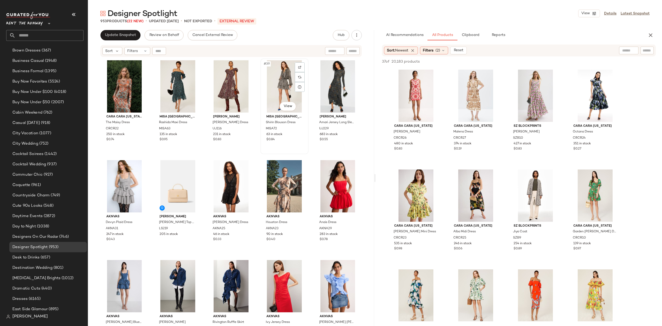
scroll to position [705, 0]
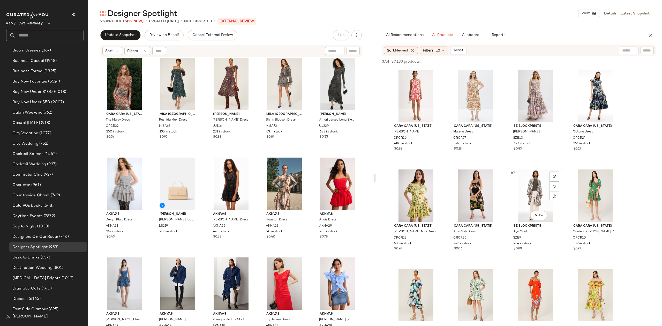
click at [522, 191] on div "#7 View" at bounding box center [535, 195] width 52 height 52
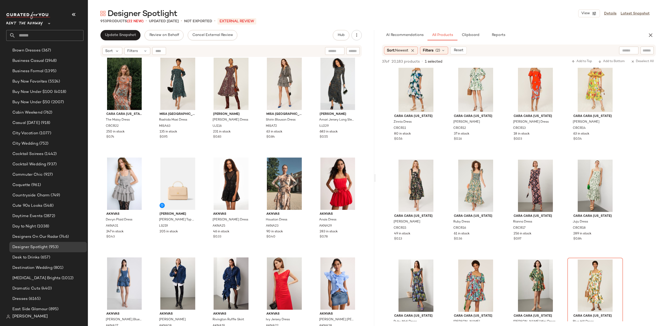
scroll to position [210, 0]
click at [525, 175] on div "#15 View" at bounding box center [535, 185] width 52 height 52
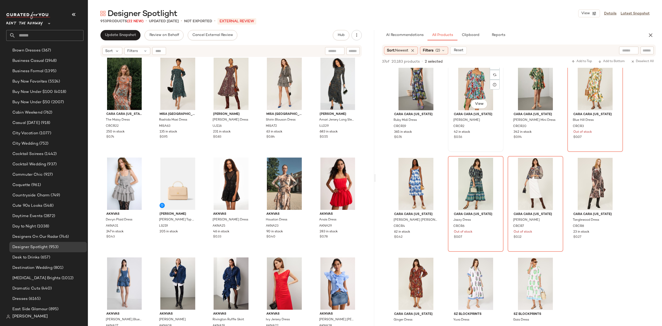
scroll to position [453, 0]
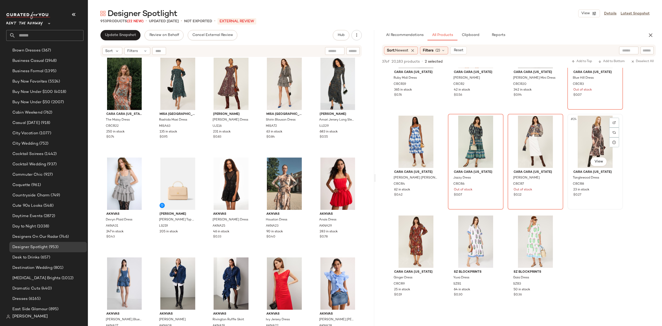
click at [588, 150] on div "#24 View" at bounding box center [595, 142] width 52 height 52
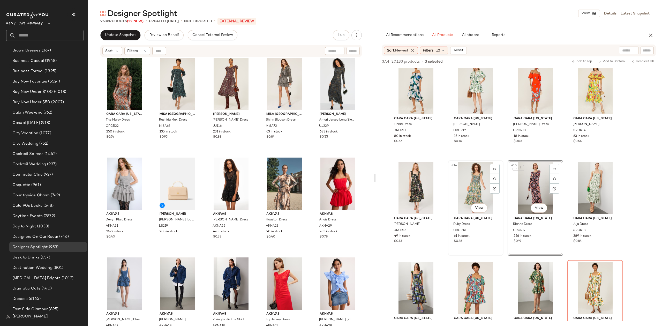
scroll to position [0, 0]
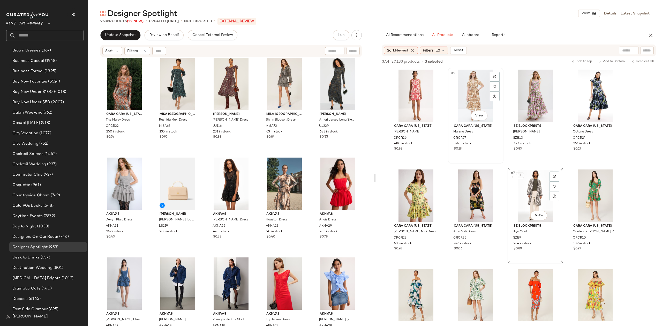
click at [464, 90] on div "#2 View" at bounding box center [476, 96] width 52 height 52
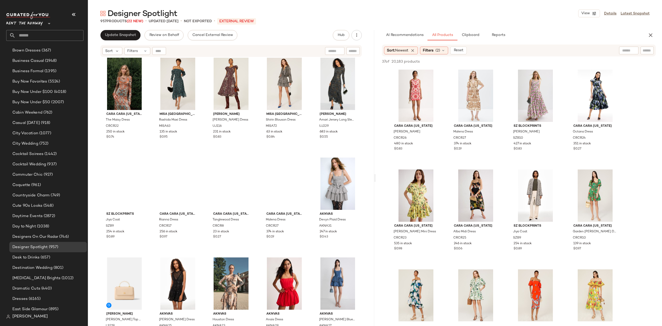
scroll to position [210, 0]
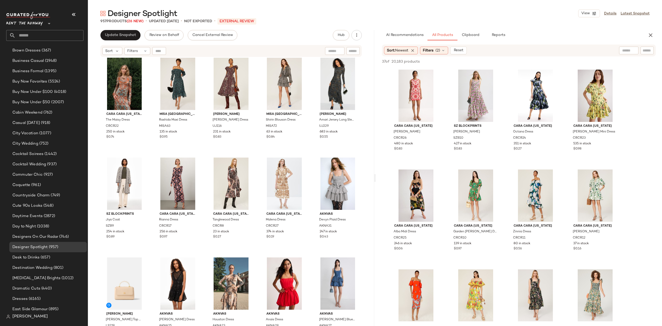
click at [152, 153] on div "MISA Los Angeles Laura Dress MISA130 206 in stock $0.32 MISA Los Angeles Lilly …" at bounding box center [231, 197] width 286 height 281
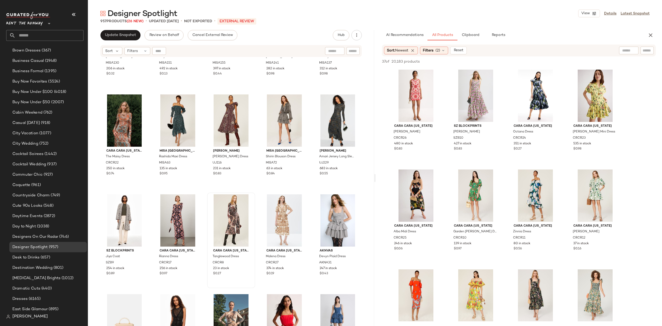
scroll to position [667, 0]
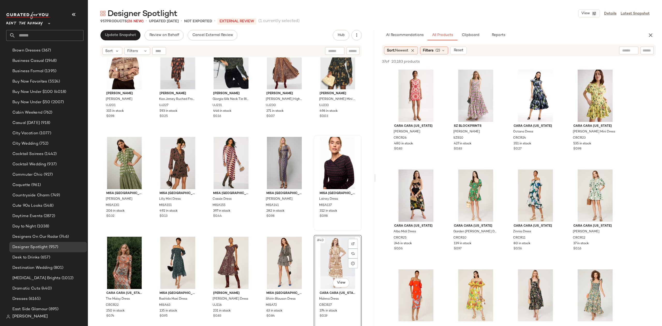
scroll to position [508, 0]
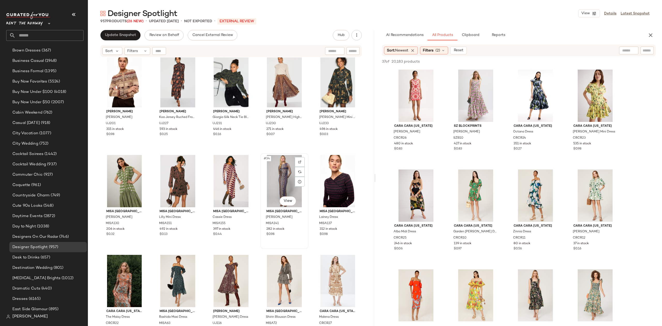
click at [305, 246] on div "#34 View MISA Los Angeles Idris Dress MISA141 282 in stock $0.98" at bounding box center [284, 201] width 47 height 95
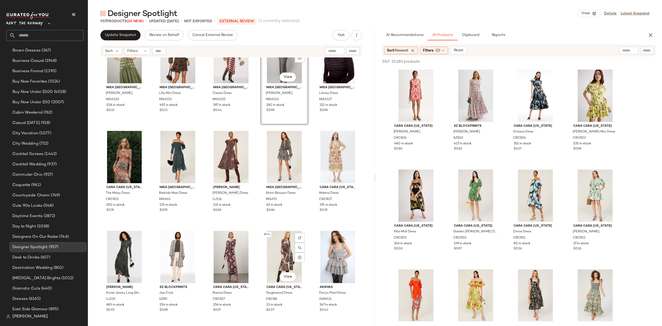
scroll to position [649, 0]
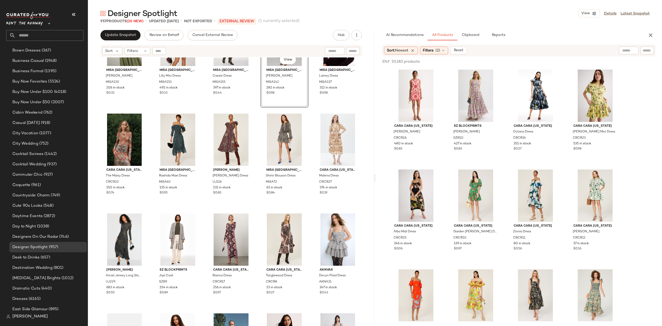
click at [309, 208] on div "MISA Los Angeles Laura Dress MISA130 206 in stock $0.32 MISA Los Angeles Lilly …" at bounding box center [231, 197] width 286 height 281
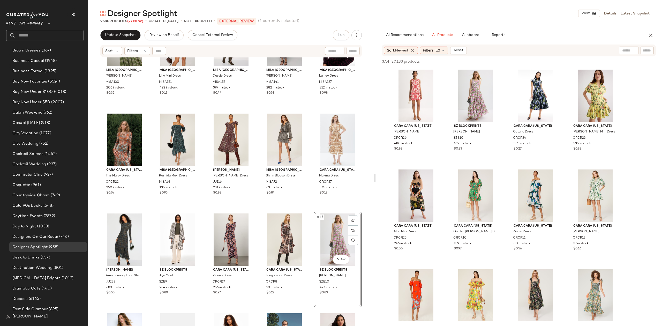
scroll to position [210, 0]
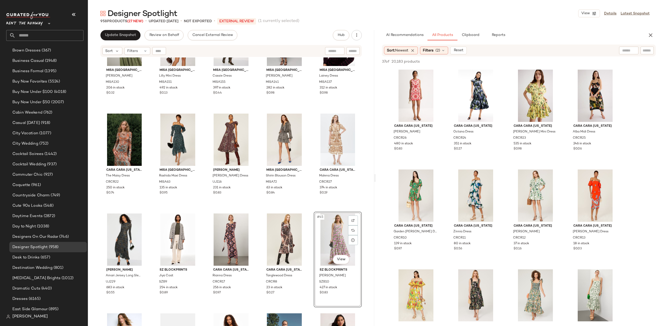
click at [308, 208] on div "MISA Los Angeles Laura Dress MISA130 206 in stock $0.32 MISA Los Angeles Lilly …" at bounding box center [231, 197] width 286 height 281
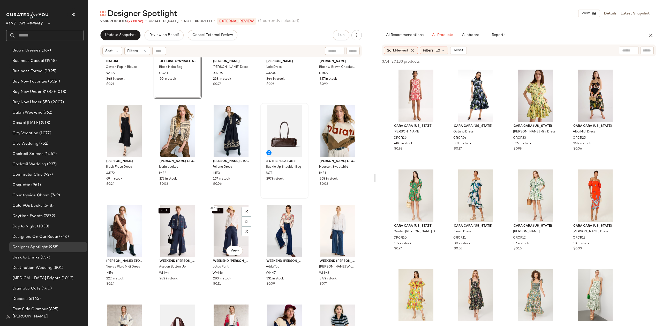
scroll to position [1756, 0]
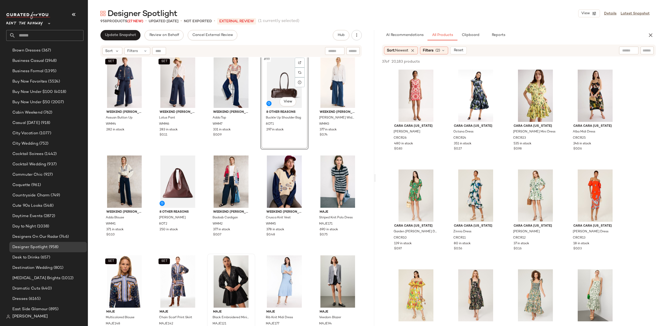
scroll to position [1946, 0]
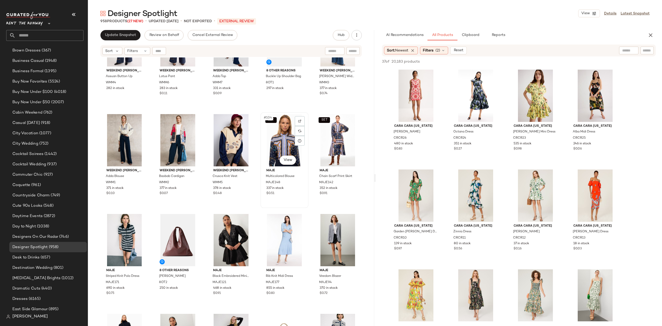
click at [260, 207] on div "SET #104 View Maje Multicolored Blouse MAJE148 337 in stock $0.51" at bounding box center [284, 160] width 48 height 96
click at [260, 213] on div "Maje Rib Knit Midi Dress MAJE177 855 in stock $0.83" at bounding box center [284, 260] width 48 height 96
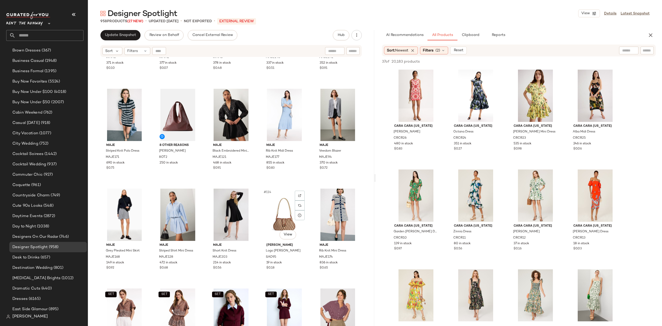
scroll to position [2111, 0]
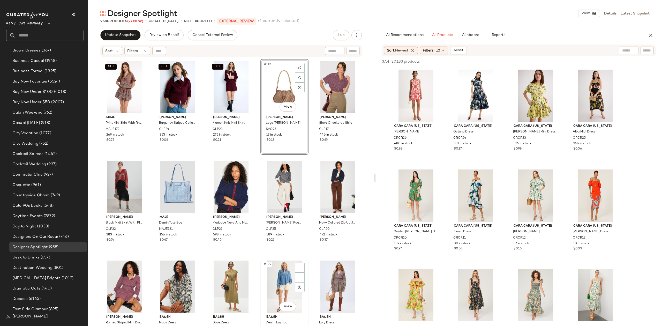
scroll to position [2301, 0]
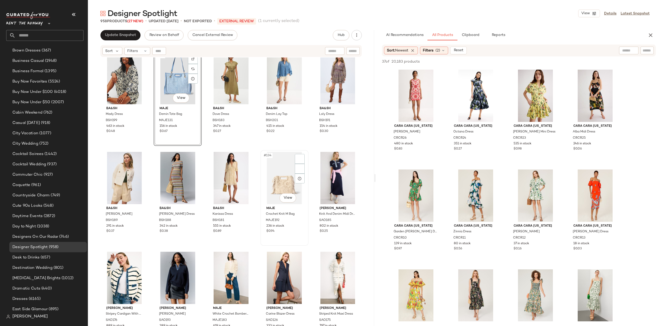
scroll to position [2530, 0]
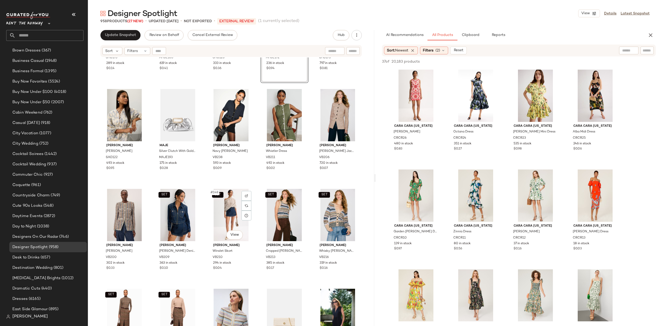
scroll to position [2771, 0]
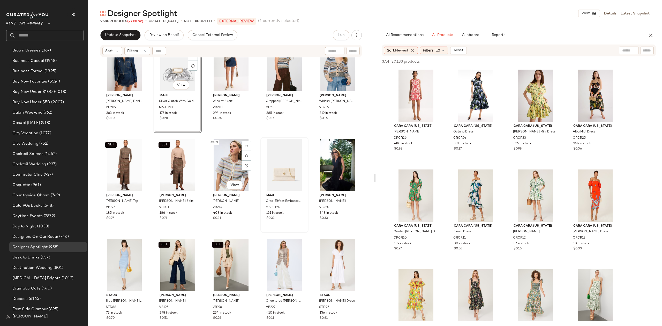
scroll to position [2941, 0]
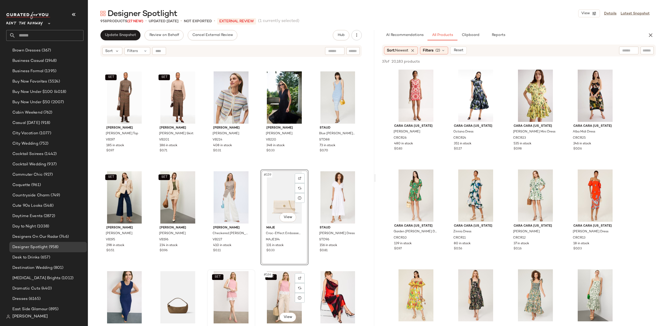
scroll to position [3150, 0]
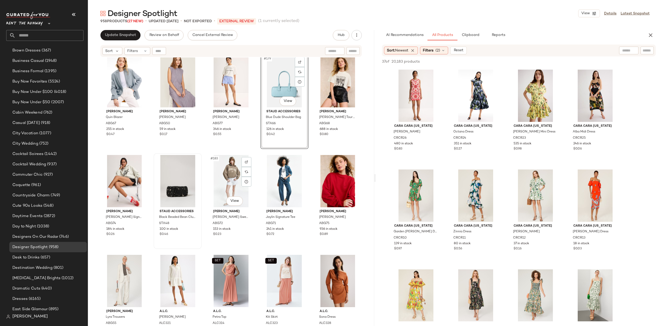
scroll to position [3521, 0]
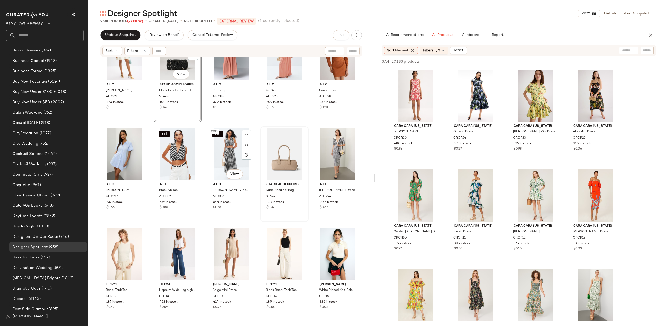
scroll to position [3730, 0]
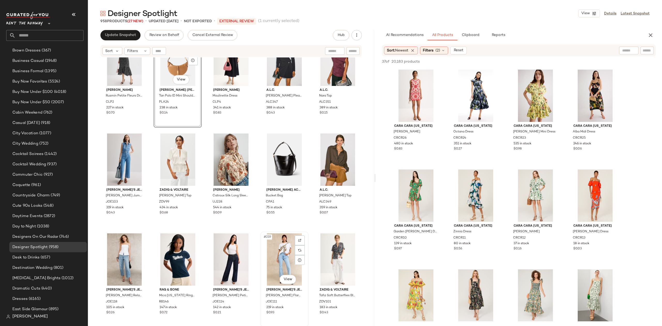
scroll to position [4139, 0]
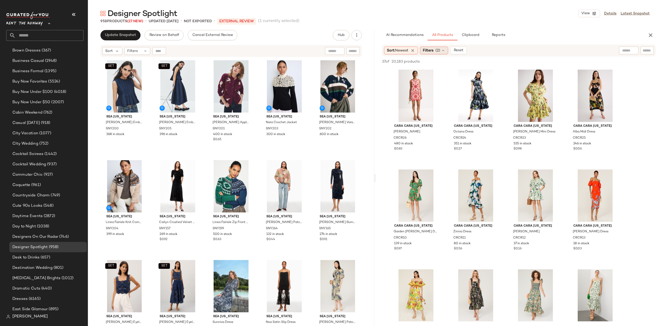
click at [438, 52] on span "(2)" at bounding box center [437, 50] width 5 height 5
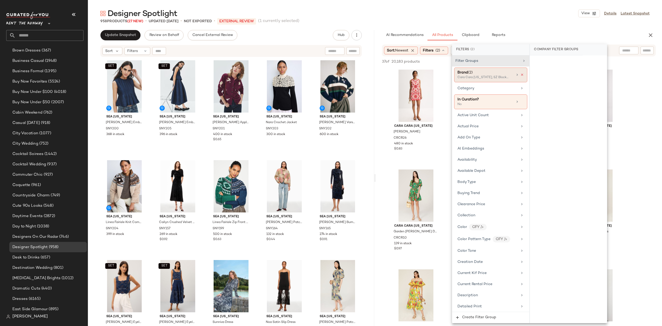
click at [520, 74] on icon at bounding box center [522, 75] width 4 height 4
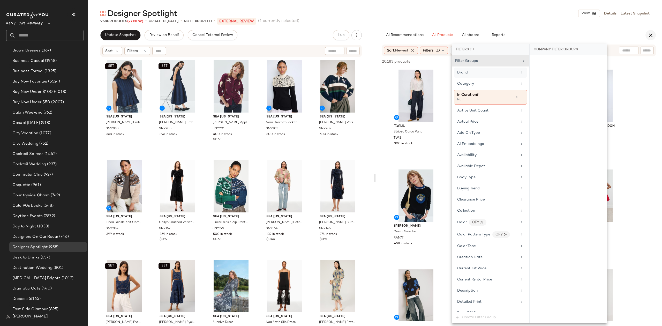
click at [649, 35] on icon "button" at bounding box center [650, 35] width 6 height 6
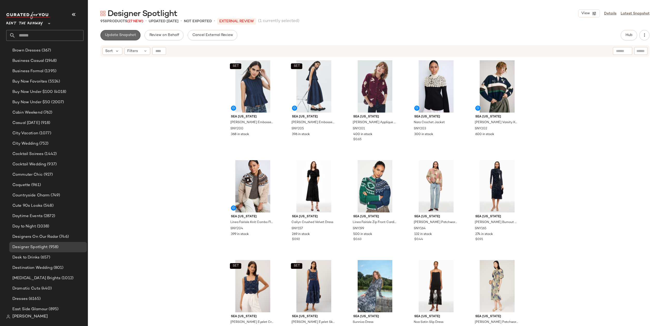
click at [126, 33] on span "Update Snapshot" at bounding box center [120, 35] width 31 height 4
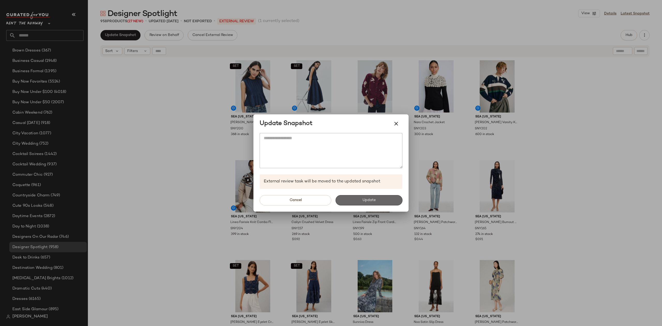
click at [375, 202] on span "Update" at bounding box center [368, 200] width 13 height 4
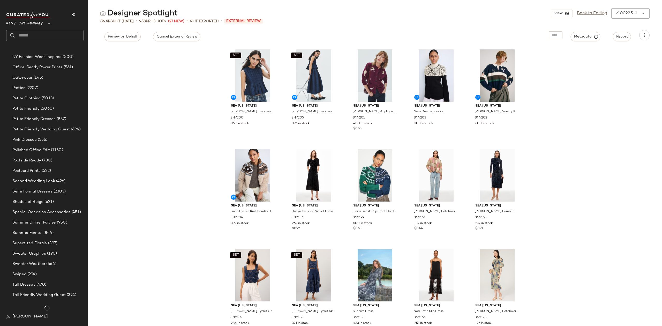
scroll to position [824, 0]
click at [27, 250] on div "Sweater Graphics (190)" at bounding box center [48, 253] width 78 height 10
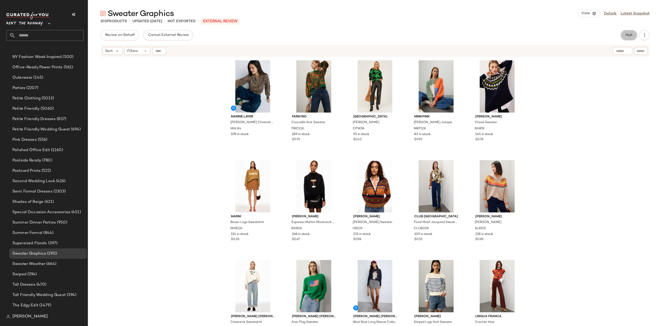
click at [628, 37] on span "Hub" at bounding box center [628, 35] width 7 height 4
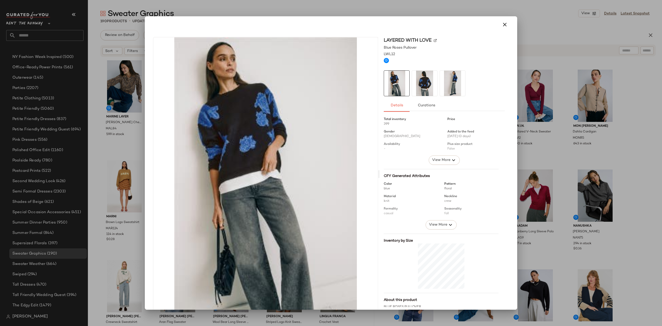
click at [424, 83] on img at bounding box center [424, 83] width 25 height 25
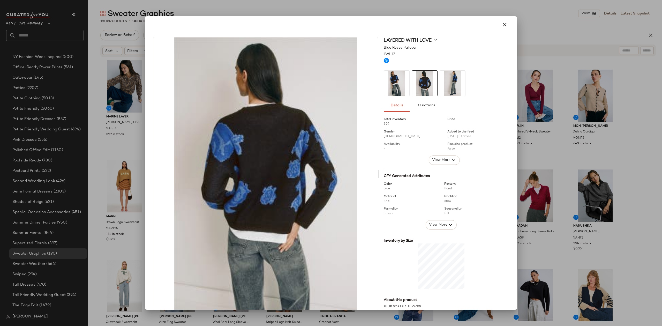
click at [448, 82] on img at bounding box center [452, 83] width 25 height 25
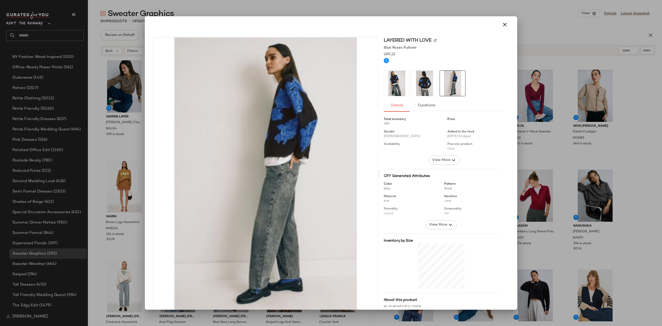
click at [613, 89] on div at bounding box center [331, 163] width 662 height 326
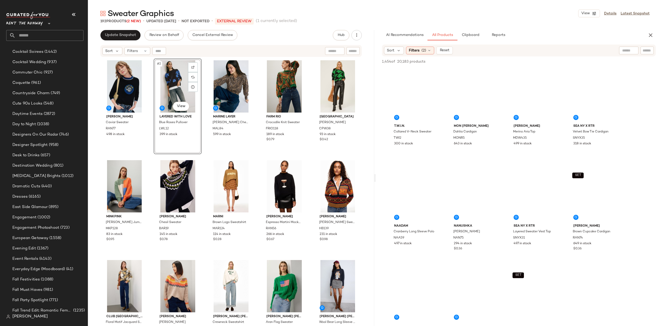
scroll to position [841, 0]
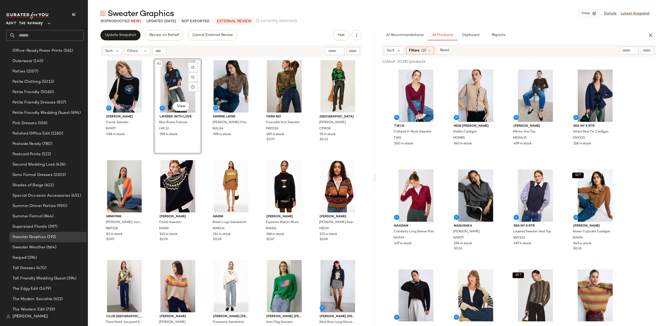
click at [203, 155] on div "Rachel Antonoff Caviar Sweater RAN77 498 in stock #2 View Layered with Love Blu…" at bounding box center [230, 198] width 261 height 280
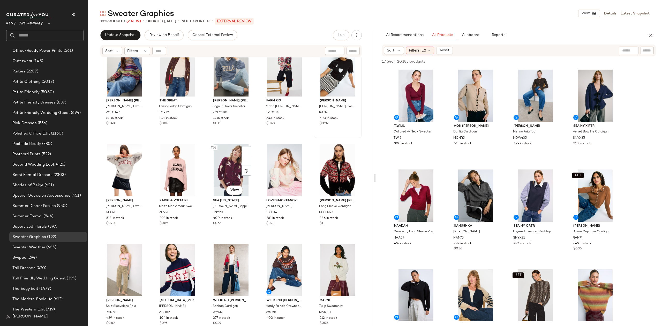
scroll to position [1115, 0]
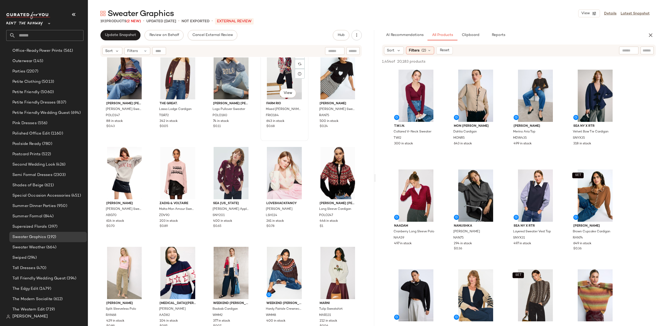
click at [285, 71] on div "#59 View" at bounding box center [284, 73] width 44 height 52
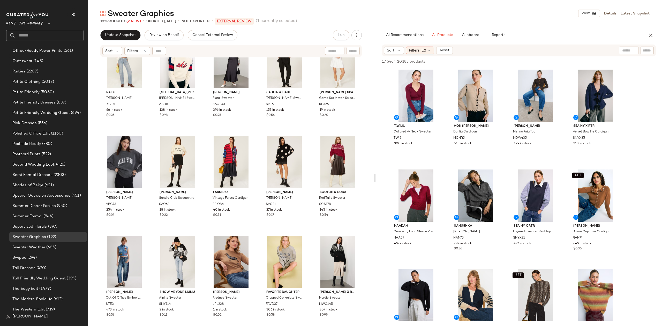
scroll to position [2324, 0]
click at [321, 155] on div "#125 View" at bounding box center [337, 161] width 44 height 52
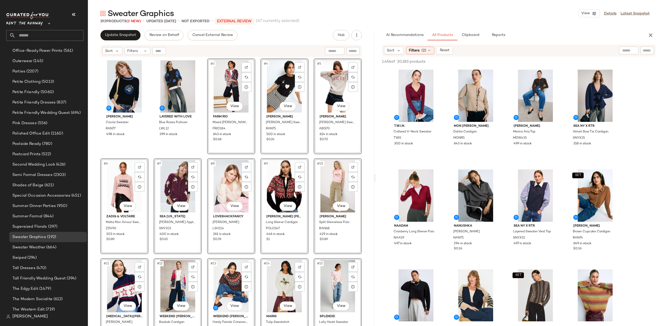
click at [202, 155] on div "Rachel Antonoff Caviar Sweater RAN77 498 in stock Layered with Love Blue Roses …" at bounding box center [230, 198] width 261 height 280
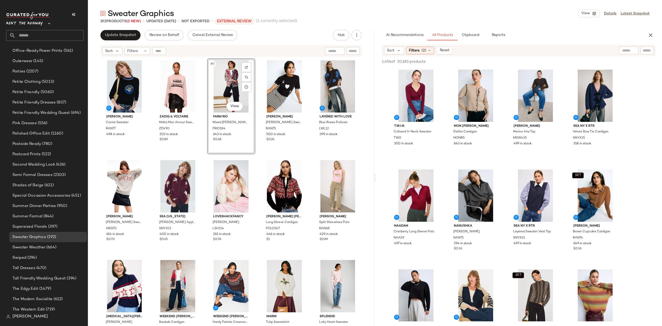
click at [252, 152] on div "#3 View FARM Rio Mixed Valentina Black Knit Cardigan FRIO184 643 in stock $0.68" at bounding box center [231, 106] width 48 height 96
click at [257, 161] on div "Rachel Antonoff Caviar Sweater RAN77 498 in stock Zadig & Voltaire Malta Mon Am…" at bounding box center [230, 198] width 261 height 280
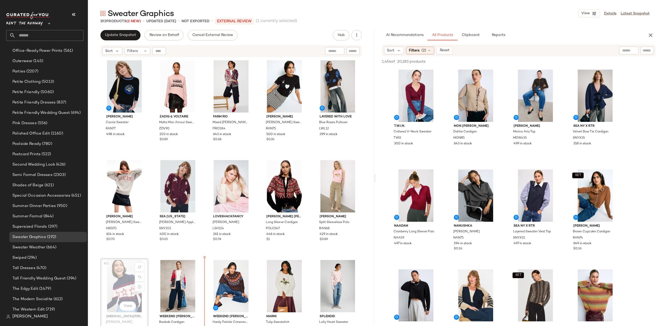
scroll to position [1, 0]
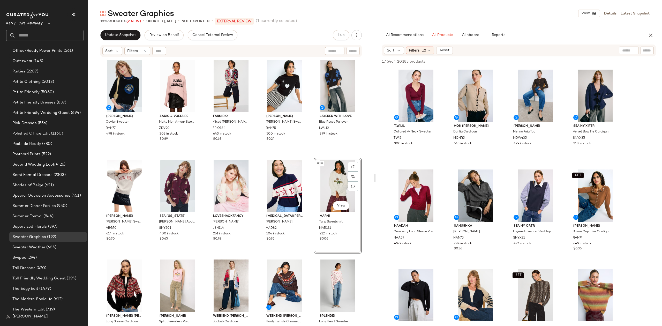
click at [308, 206] on div "Rachel Antonoff Caviar Sweater RAN77 498 in stock Zadig & Voltaire Malta Mon Am…" at bounding box center [230, 198] width 261 height 280
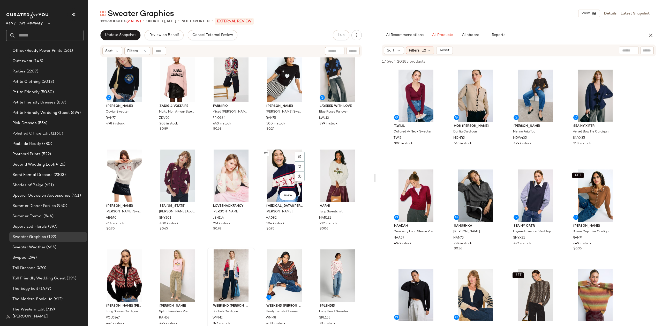
scroll to position [67, 0]
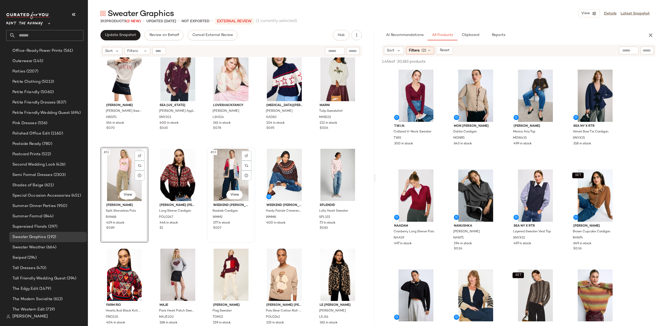
scroll to position [123, 0]
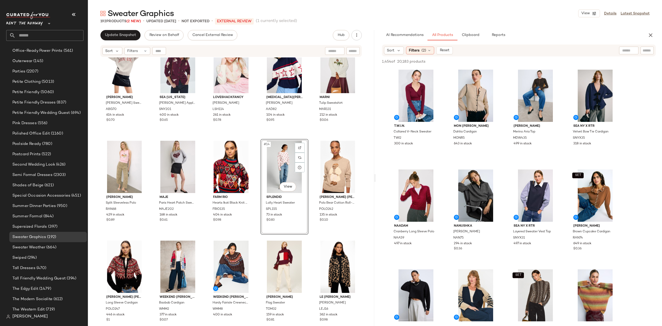
click at [256, 137] on div "Anine Bing Spencer Sweatshirt ABG70 614 in stock $0.70 Sea New York Mika Appliq…" at bounding box center [230, 75] width 261 height 280
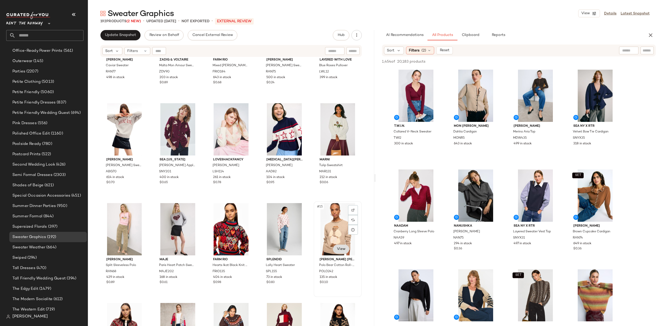
scroll to position [82, 0]
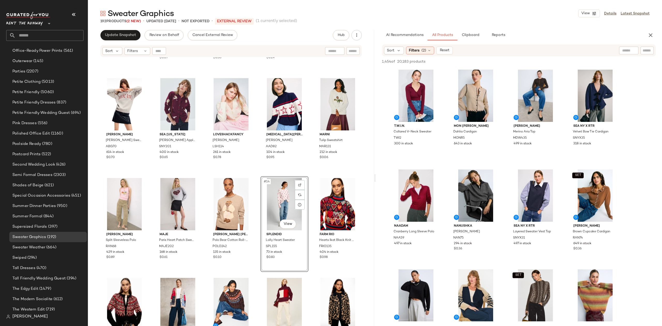
click at [254, 171] on div "[PERSON_NAME] Caviar Sweater RAN77 498 in stock Zadig & Voltaire Malta Mon Amou…" at bounding box center [230, 116] width 261 height 280
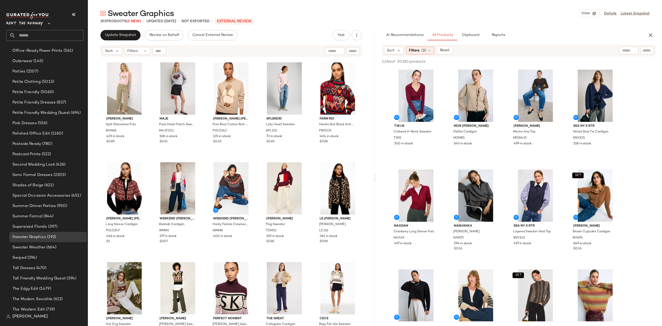
scroll to position [202, 0]
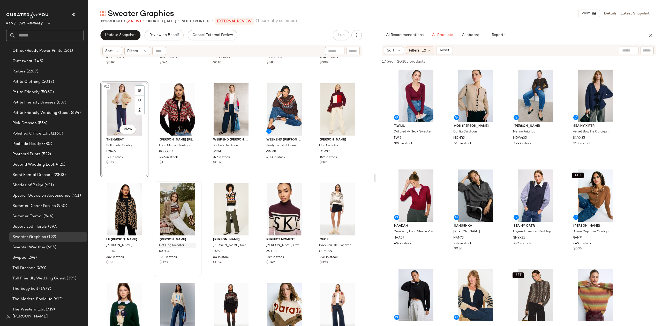
scroll to position [288, 0]
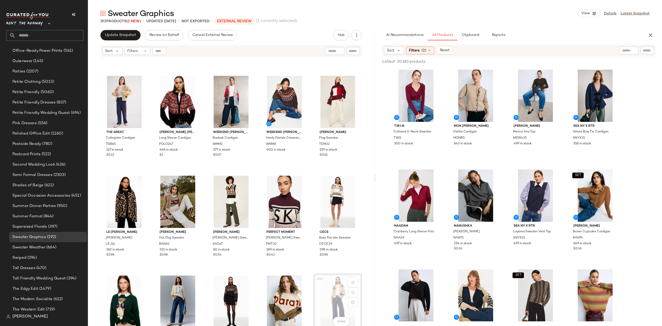
scroll to position [289, 0]
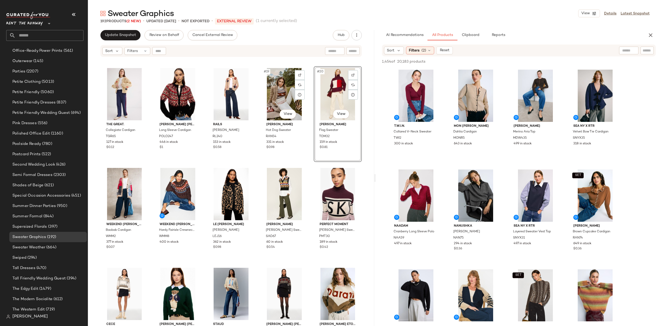
scroll to position [307, 0]
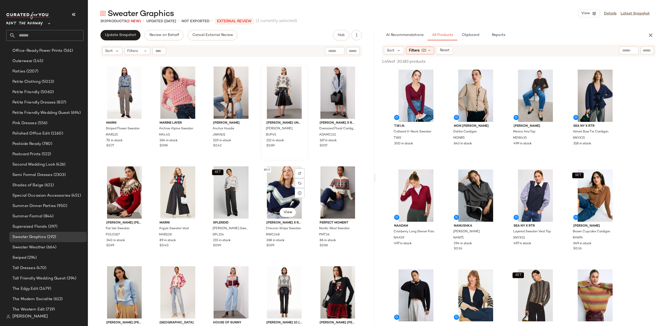
scroll to position [808, 0]
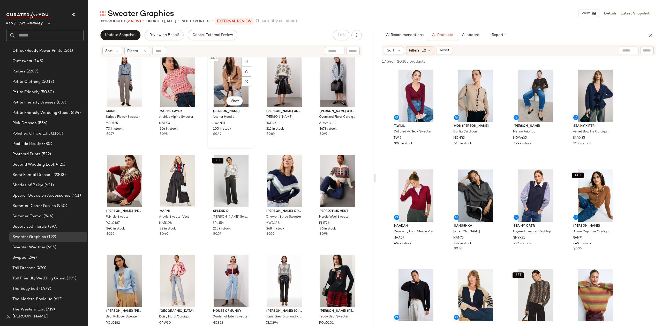
click at [220, 77] on div "#43 View" at bounding box center [231, 81] width 44 height 52
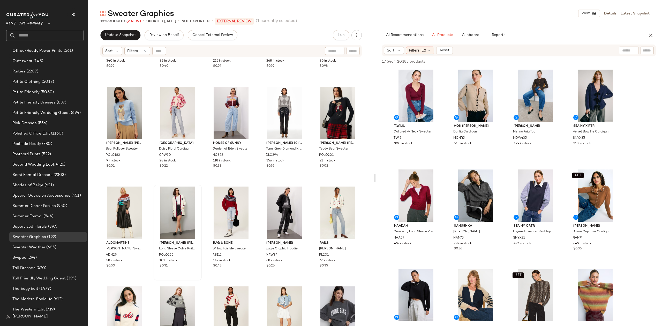
scroll to position [979, 0]
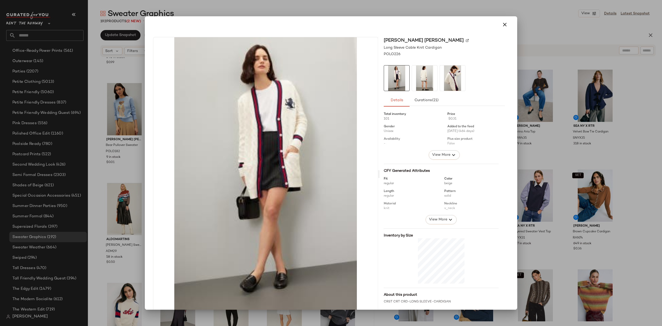
click at [420, 80] on img at bounding box center [424, 77] width 25 height 25
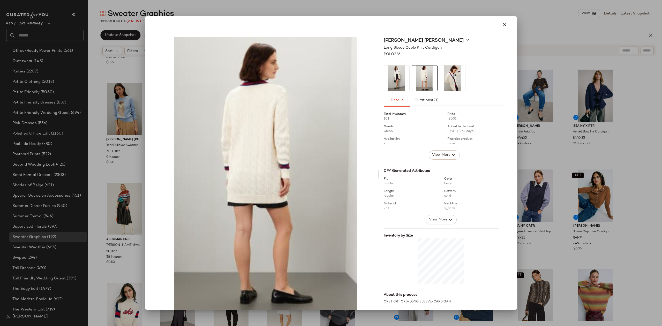
click at [443, 79] on img at bounding box center [452, 77] width 25 height 25
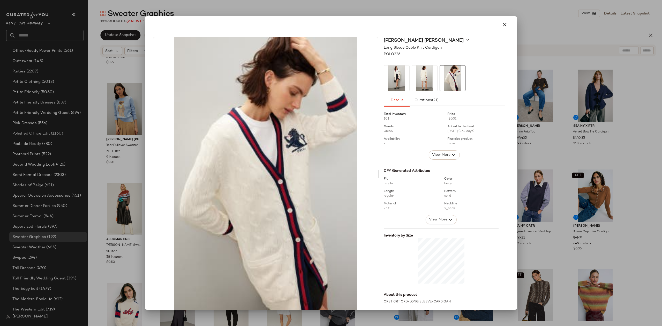
click at [545, 93] on div at bounding box center [331, 163] width 662 height 326
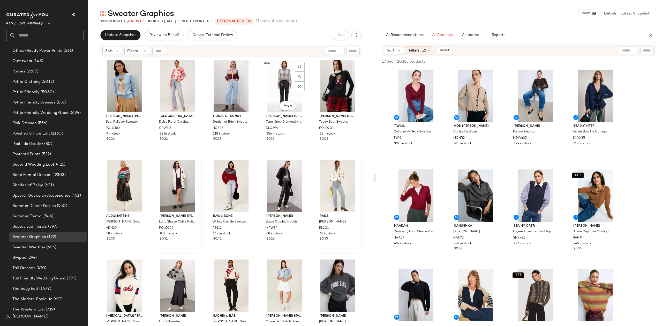
scroll to position [1017, 0]
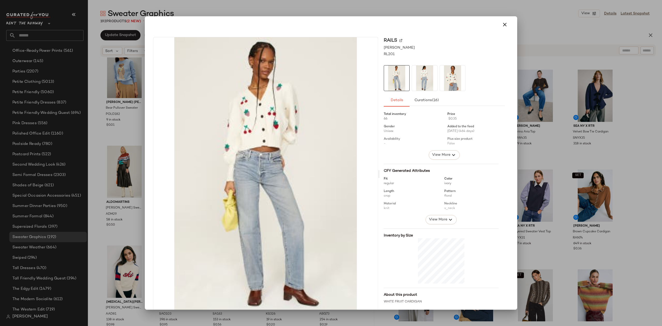
click at [491, 102] on div "Details Curations (16)" at bounding box center [444, 100] width 121 height 12
click at [564, 132] on div at bounding box center [331, 163] width 662 height 326
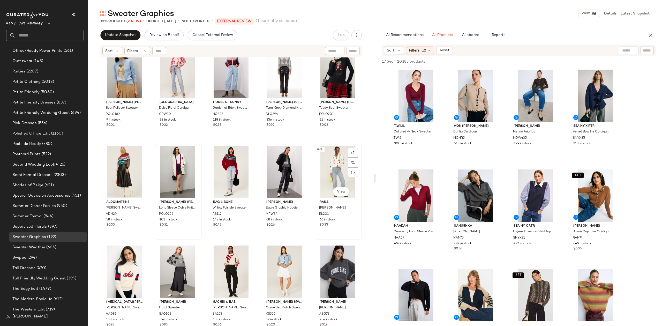
click at [324, 169] on div "#60 View" at bounding box center [337, 172] width 44 height 52
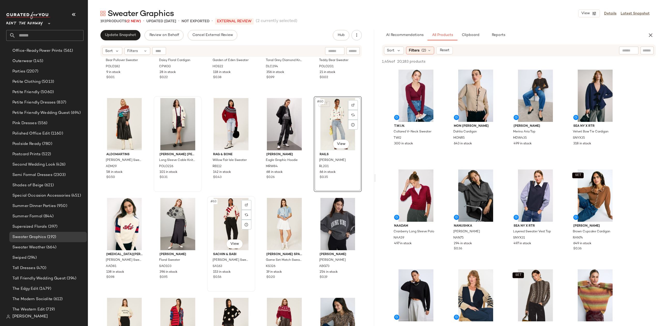
scroll to position [1085, 0]
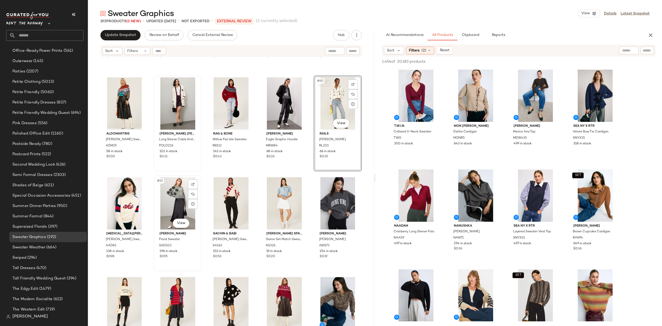
click at [169, 203] on div "#62 View" at bounding box center [177, 203] width 44 height 52
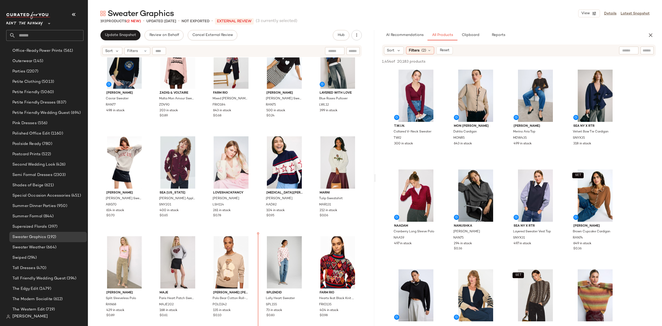
scroll to position [27, 0]
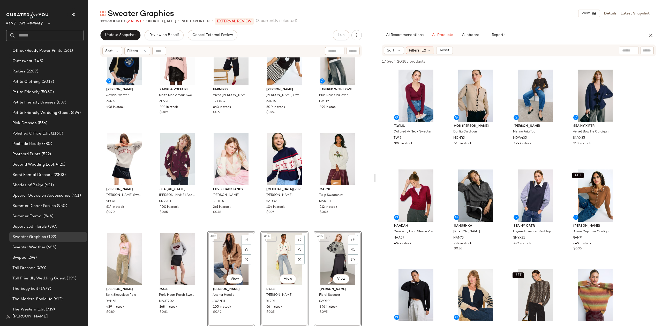
click at [254, 226] on div "[PERSON_NAME] Caviar Sweater RAN77 498 in stock Zadig & Voltaire Malta Mon Amou…" at bounding box center [230, 171] width 261 height 280
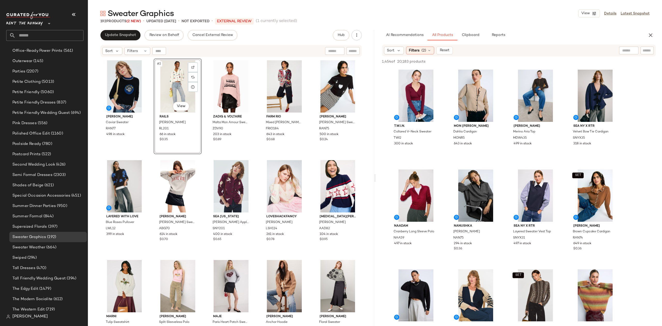
click at [200, 159] on div "[PERSON_NAME] [PERSON_NAME] Sweatshirt ABG70 614 in stock $0.70" at bounding box center [178, 206] width 48 height 96
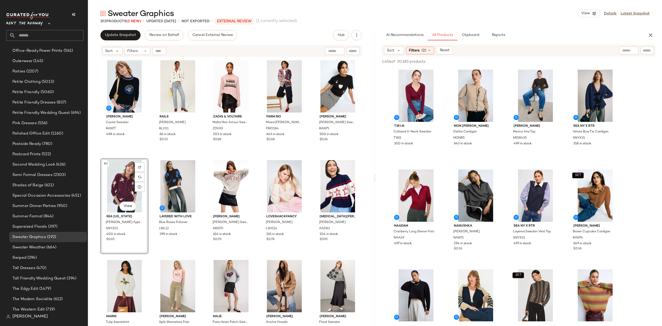
click at [150, 155] on div "[PERSON_NAME] Caviar Sweater RAN77 498 in stock Rails [PERSON_NAME] RL201 66 in…" at bounding box center [230, 198] width 261 height 280
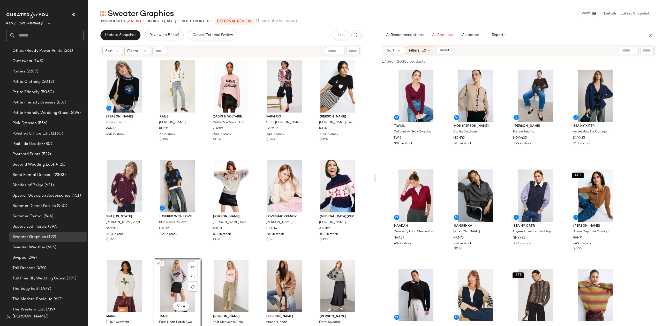
click at [206, 254] on div "[PERSON_NAME] Caviar Sweater RAN77 498 in stock Rails [PERSON_NAME] RL201 66 in…" at bounding box center [230, 198] width 261 height 280
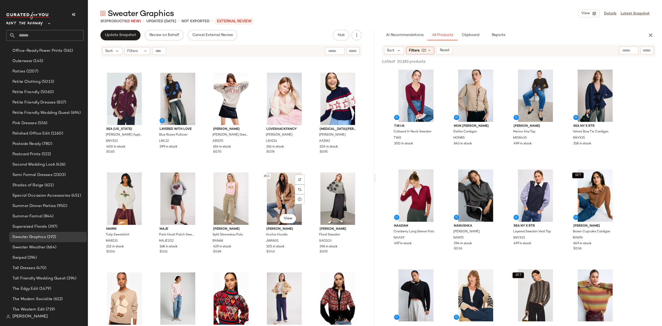
scroll to position [89, 0]
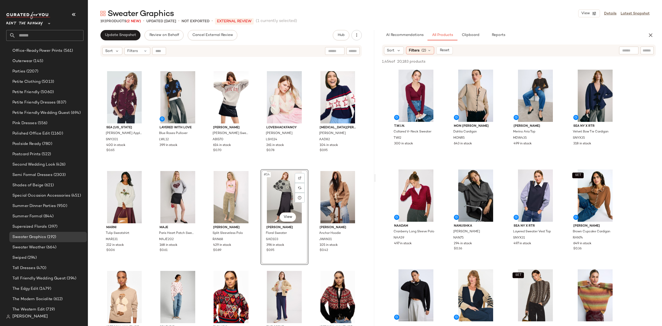
click at [255, 165] on div "[PERSON_NAME] Caviar Sweater RAN77 498 in stock Rails [PERSON_NAME] RL201 66 in…" at bounding box center [230, 109] width 261 height 280
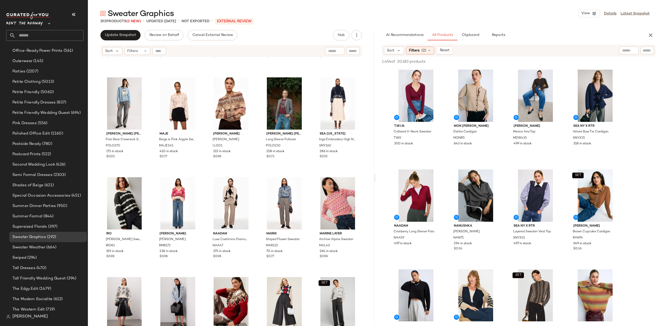
scroll to position [687, 0]
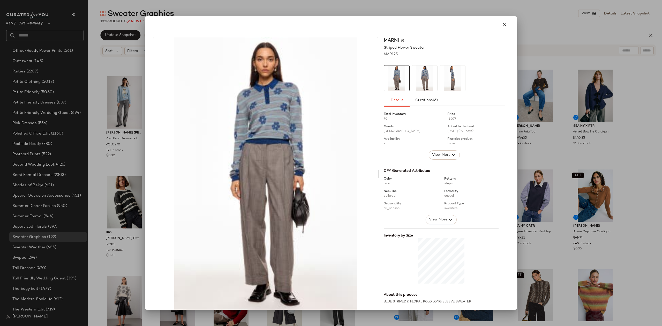
click at [530, 176] on div at bounding box center [331, 163] width 662 height 326
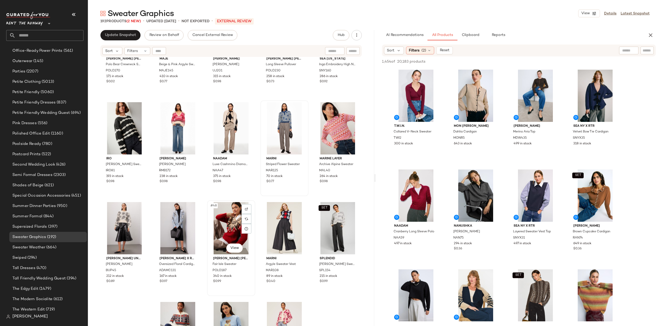
scroll to position [773, 0]
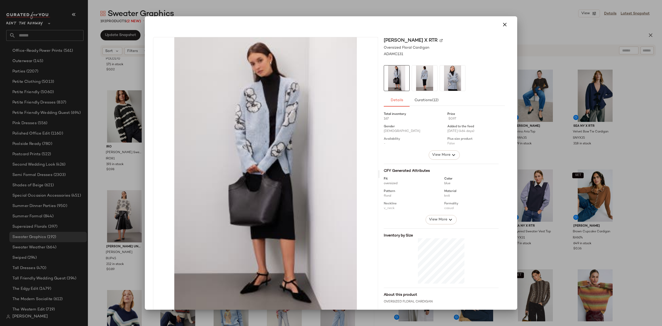
click at [580, 155] on div at bounding box center [331, 163] width 662 height 326
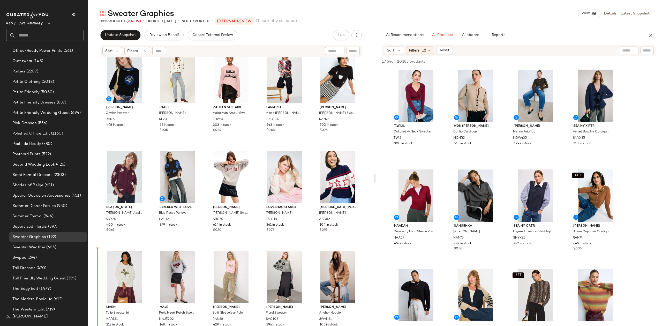
scroll to position [10, 0]
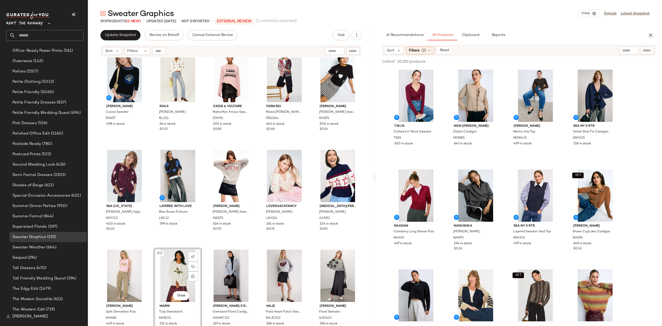
click at [201, 248] on div "[PERSON_NAME] Caviar Sweater RAN77 498 in stock Rails [PERSON_NAME] RL201 66 in…" at bounding box center [230, 188] width 261 height 280
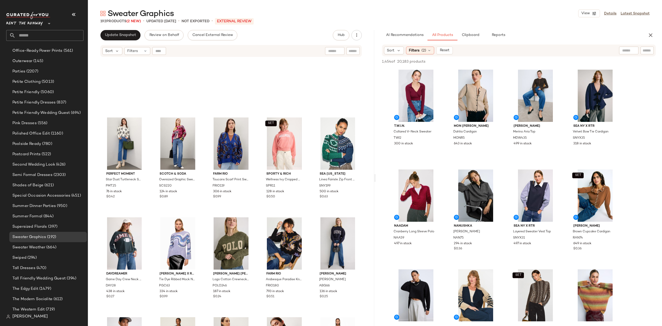
scroll to position [2022, 0]
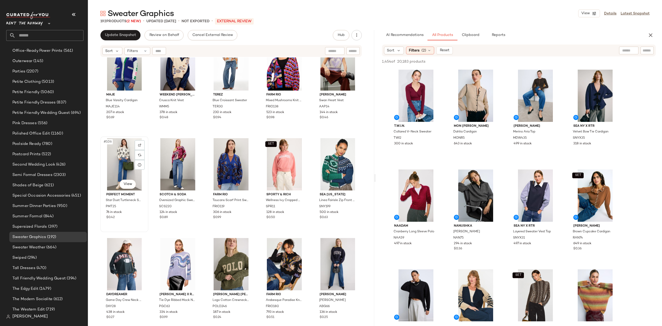
click at [117, 167] on div "#106 View" at bounding box center [124, 164] width 44 height 52
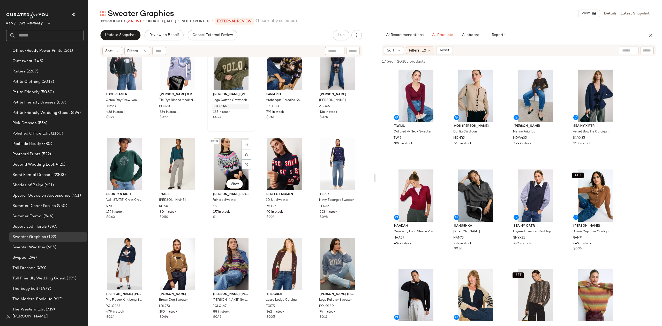
scroll to position [2242, 0]
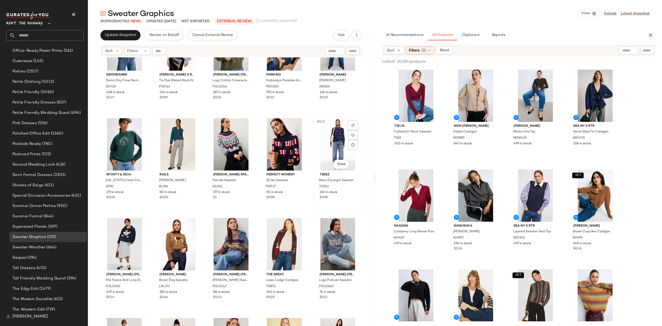
click at [334, 134] on div "#120 View" at bounding box center [337, 144] width 44 height 52
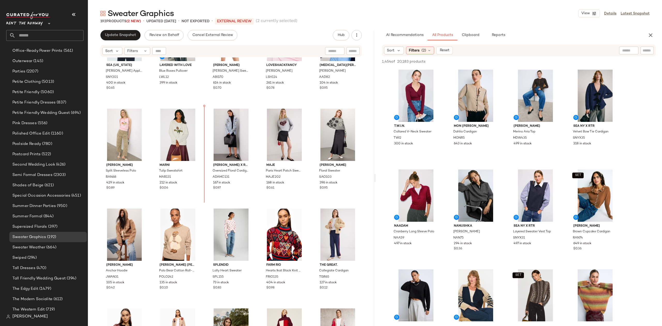
scroll to position [155, 0]
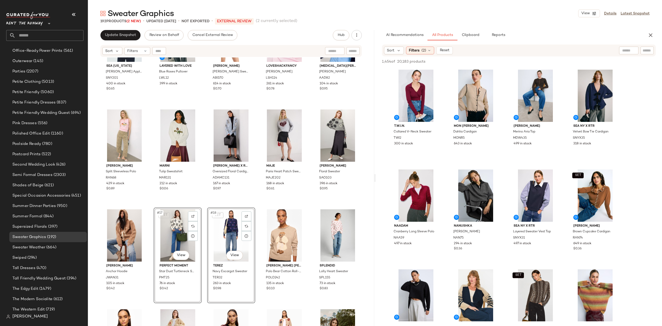
click at [200, 206] on div "Sea [US_STATE] Mika Applique Cardigan SNY201 400 in stock $0.65 Layered with Lo…" at bounding box center [231, 197] width 286 height 281
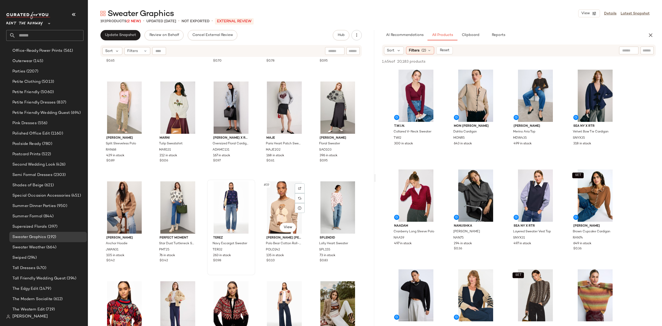
scroll to position [187, 0]
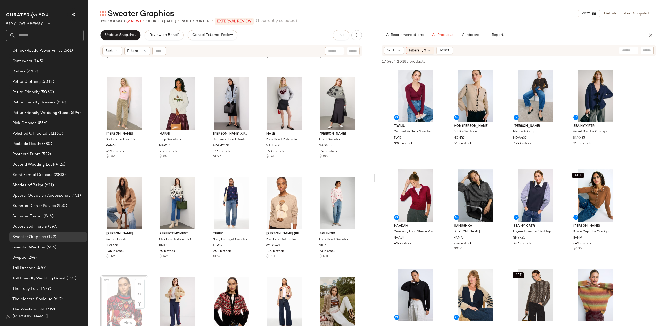
scroll to position [187, 0]
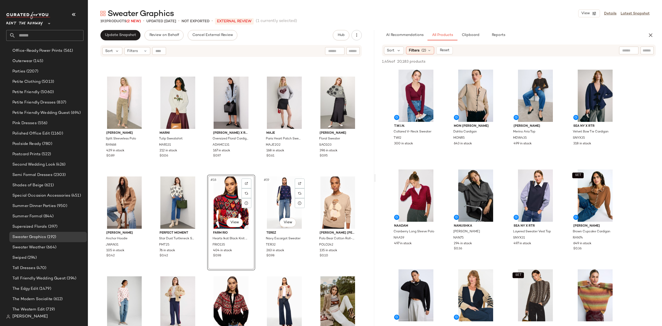
click at [306, 175] on div "Sea [US_STATE] Mika Applique Cardigan SNY201 400 in stock $0.65 Layered with Lo…" at bounding box center [231, 197] width 286 height 281
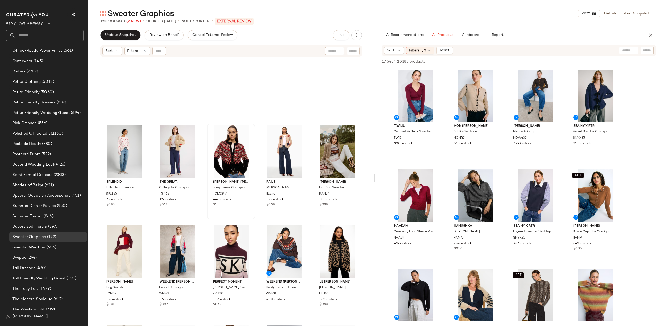
scroll to position [331, 0]
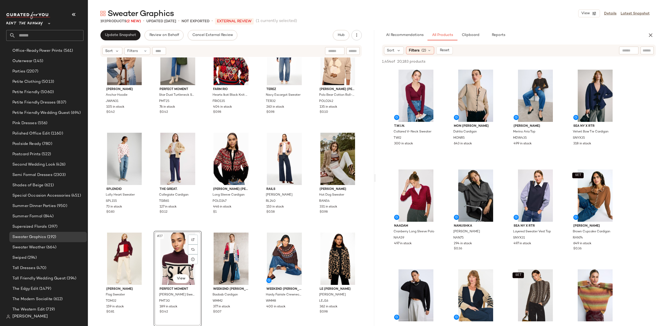
click at [152, 226] on div "[PERSON_NAME] Anchor Hoodie JWAN31 105 in stock $0.42 Perfect Moment Star Dust …" at bounding box center [231, 197] width 286 height 281
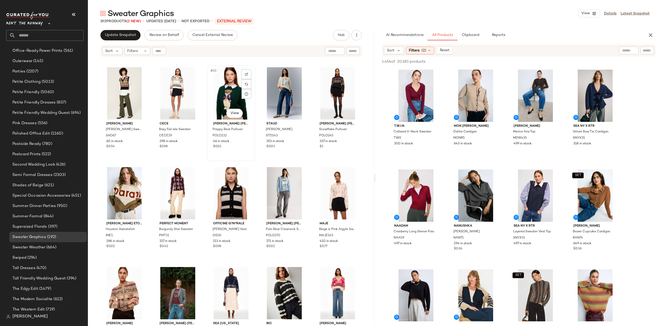
scroll to position [586, 0]
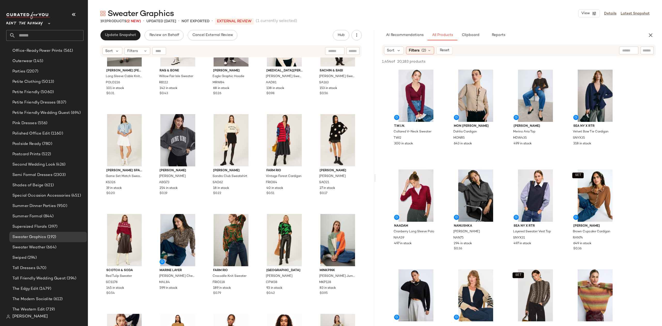
scroll to position [1286, 0]
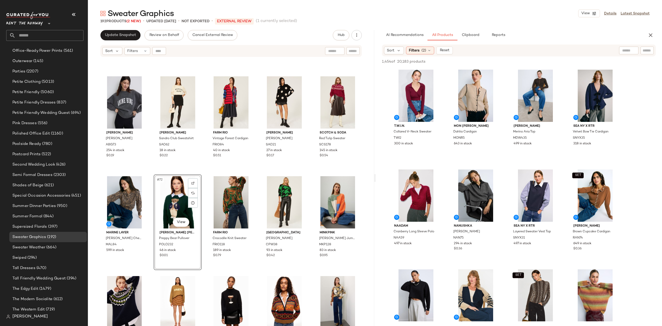
click at [204, 175] on div "rag & bone Willow Fair Isle Sweater RB112 142 in stock $0.43 [PERSON_NAME] Eagl…" at bounding box center [231, 197] width 286 height 281
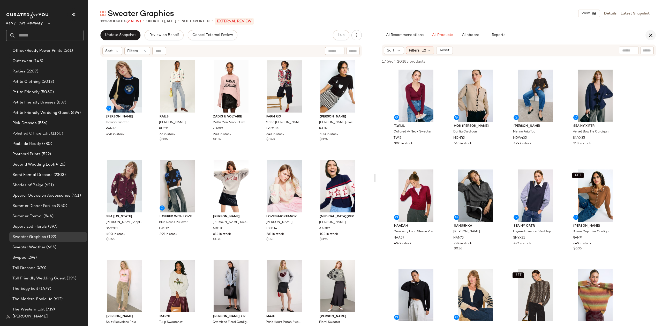
click at [646, 36] on button "button" at bounding box center [650, 35] width 10 height 10
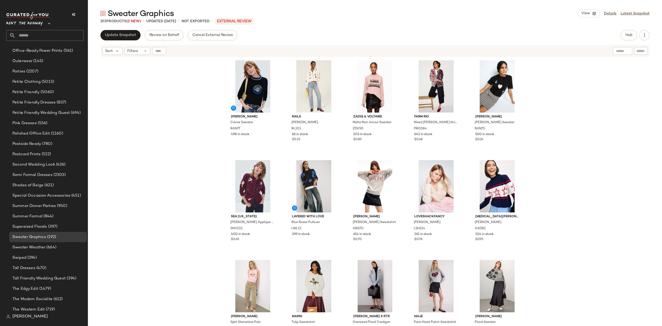
click at [595, 128] on div "[PERSON_NAME] Caviar Sweater RAN77 498 in stock Rails [PERSON_NAME] RL201 66 in…" at bounding box center [375, 197] width 574 height 281
click at [128, 40] on button "Update Snapshot" at bounding box center [120, 35] width 40 height 10
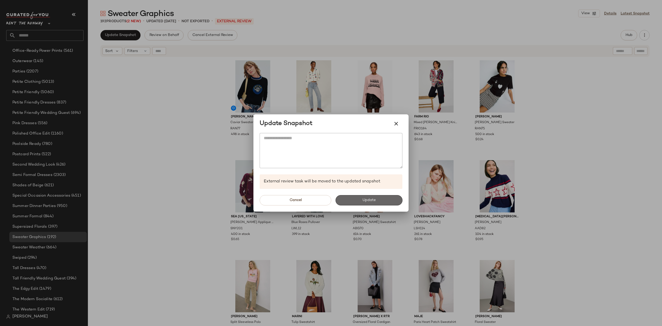
click at [360, 199] on button "Update" at bounding box center [368, 200] width 67 height 10
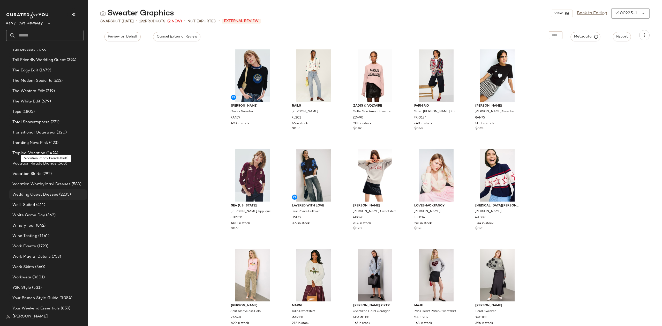
scroll to position [1061, 0]
click at [50, 296] on span "Your Brunch Style Guide" at bounding box center [35, 296] width 46 height 6
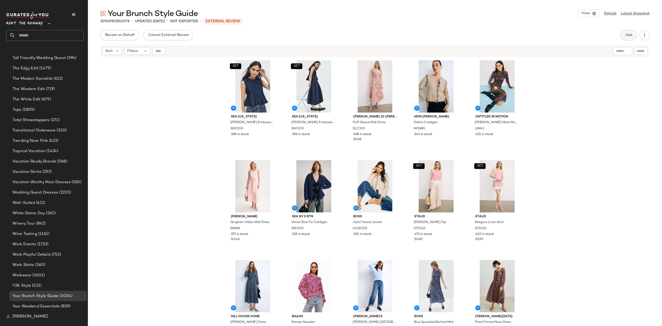
click at [626, 35] on span "Hub" at bounding box center [628, 35] width 7 height 4
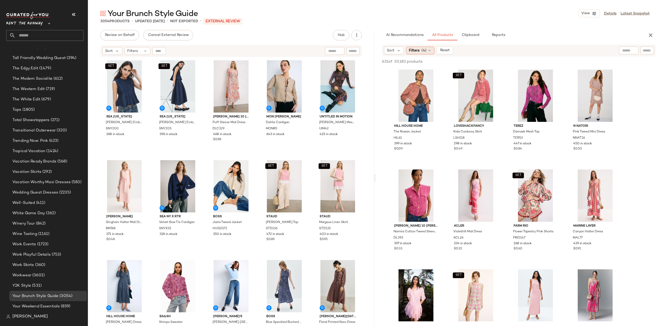
click at [426, 48] on div "Filters (4)" at bounding box center [420, 51] width 28 height 8
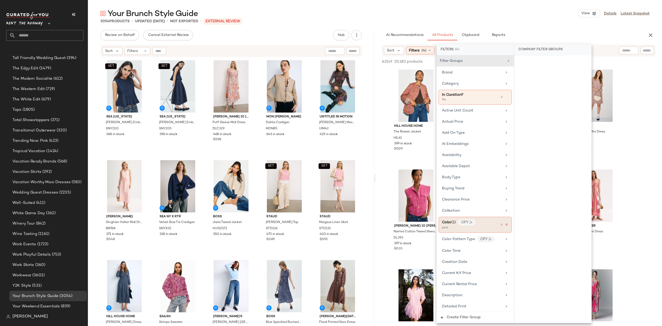
click at [505, 226] on icon at bounding box center [507, 225] width 4 height 4
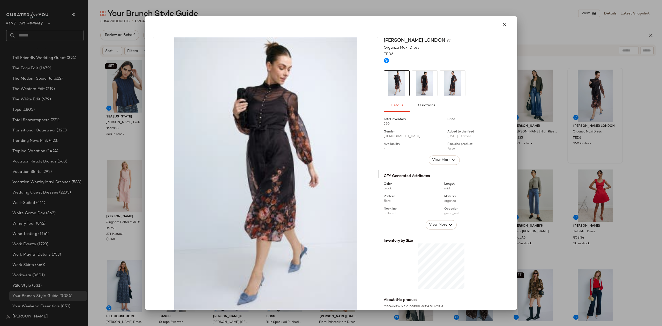
click at [421, 81] on img at bounding box center [424, 83] width 25 height 25
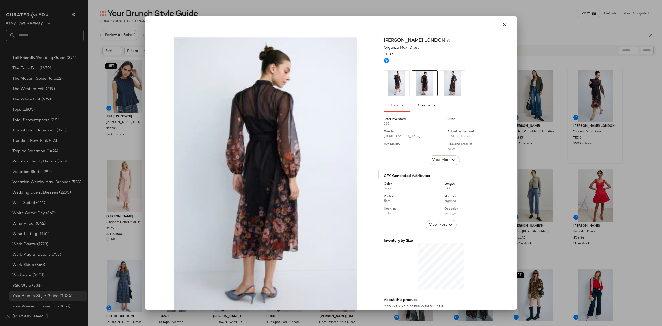
click at [451, 85] on img at bounding box center [452, 83] width 25 height 25
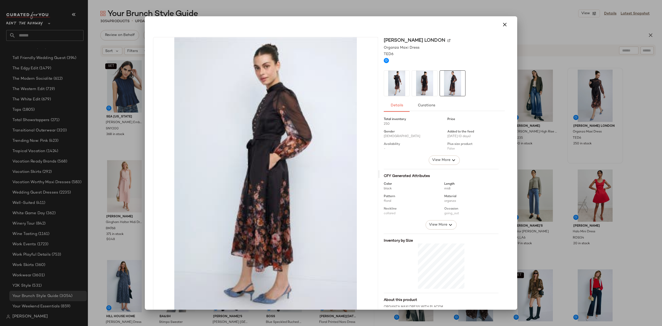
click at [638, 91] on div at bounding box center [331, 163] width 662 height 326
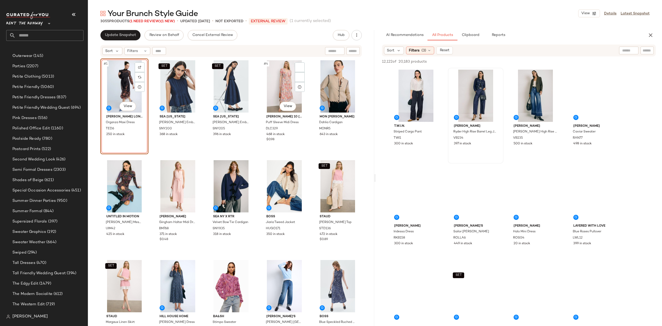
scroll to position [1061, 0]
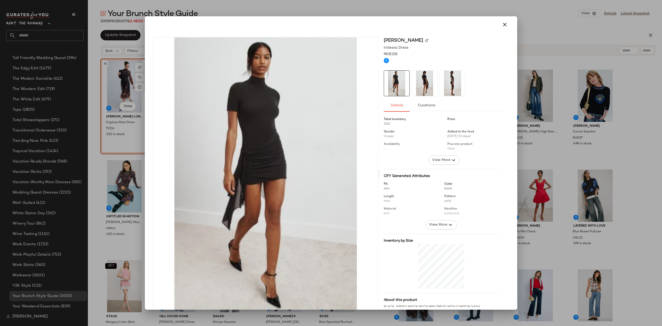
click at [418, 90] on img at bounding box center [424, 83] width 25 height 25
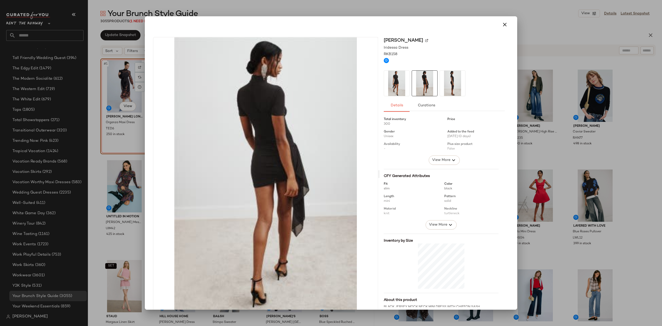
click at [440, 89] on img at bounding box center [452, 83] width 25 height 25
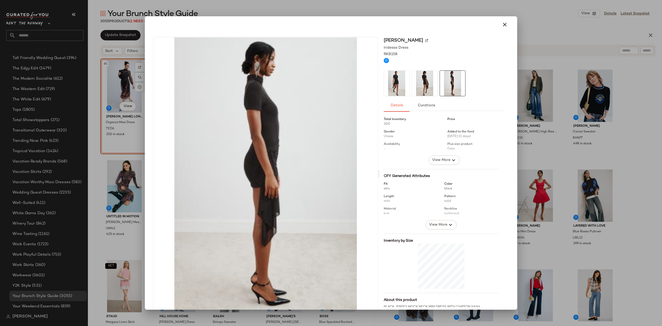
click at [636, 108] on div at bounding box center [331, 163] width 662 height 326
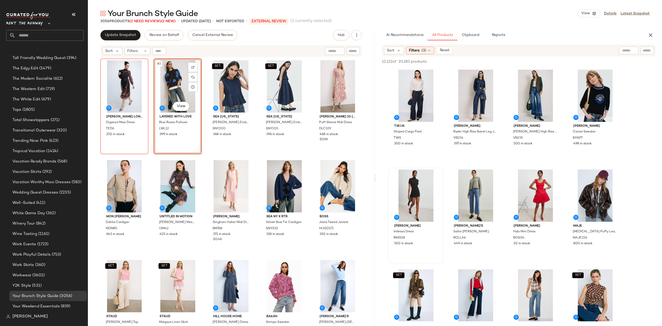
click at [208, 155] on div "[PERSON_NAME] London Organza Maxi Dress TED6 250 in stock #2 View Layered with …" at bounding box center [230, 198] width 261 height 280
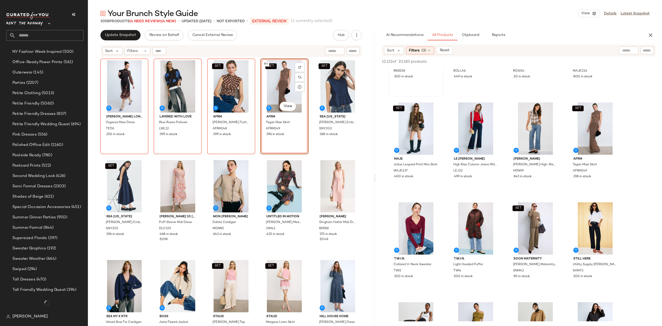
click at [260, 156] on div "[PERSON_NAME] London Organza Maxi Dress TED6 250 in stock Layered with Love Blu…" at bounding box center [230, 198] width 261 height 280
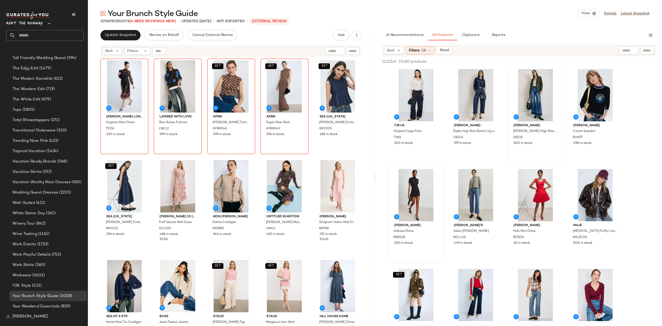
scroll to position [0, 0]
click at [468, 104] on div "#2 View" at bounding box center [476, 96] width 52 height 52
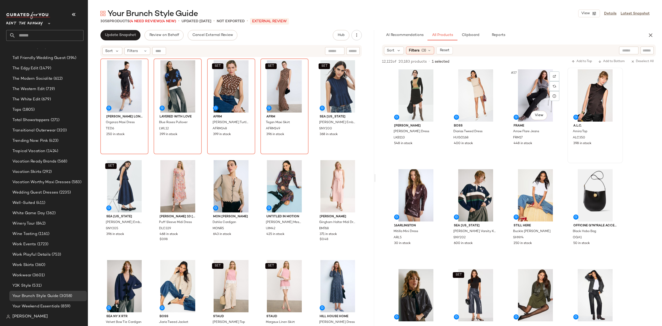
scroll to position [598, 0]
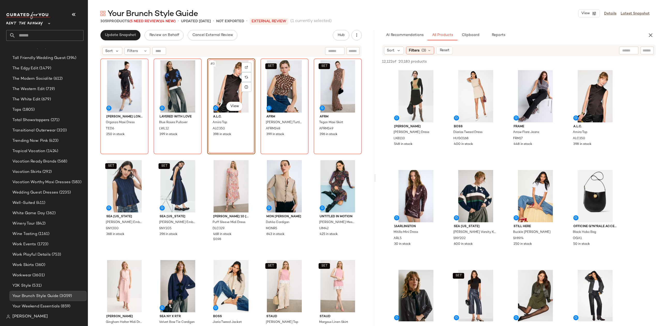
click at [257, 158] on div "[PERSON_NAME] London Organza Maxi Dress TED6 250 in stock Layered with Love Blu…" at bounding box center [230, 198] width 261 height 280
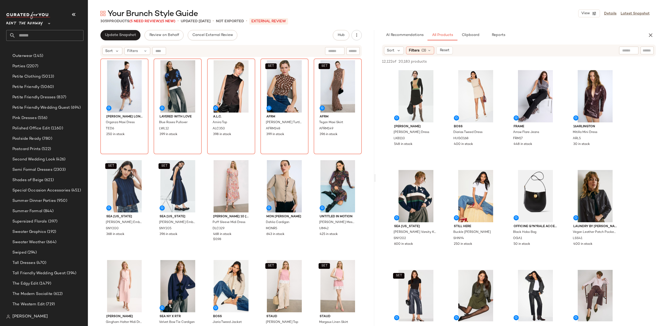
scroll to position [1061, 0]
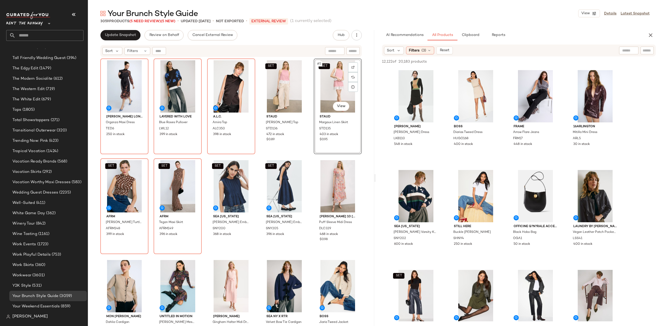
click at [309, 154] on div "[PERSON_NAME] London Organza Maxi Dress TED6 250 in stock Layered with Love Blu…" at bounding box center [230, 198] width 261 height 280
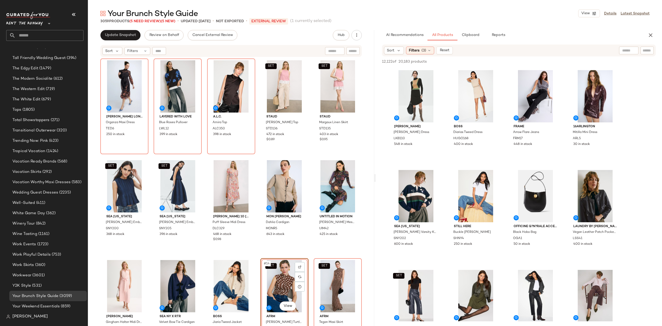
click at [307, 254] on div "[PERSON_NAME] London Organza Maxi Dress TED6 250 in stock Layered with Love Blu…" at bounding box center [230, 198] width 261 height 280
click at [648, 38] on icon "button" at bounding box center [650, 35] width 6 height 6
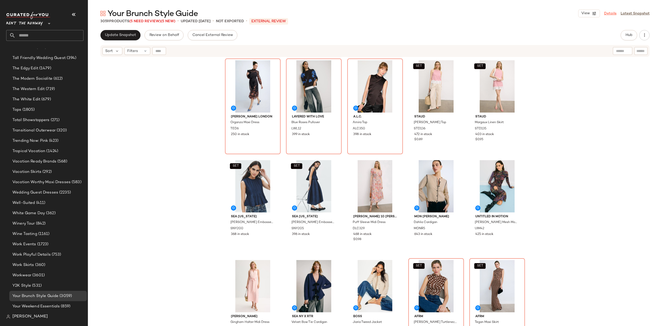
click at [606, 12] on link "Details" at bounding box center [610, 13] width 12 height 5
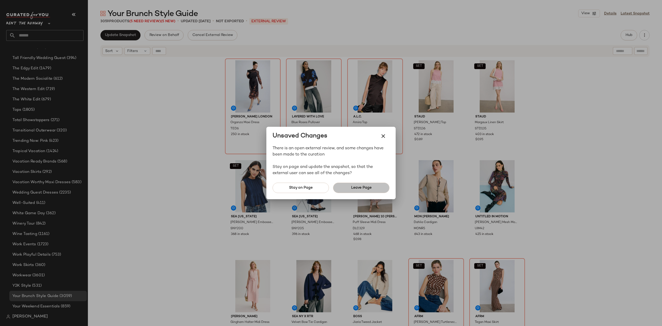
click at [359, 191] on button "Leave Page" at bounding box center [361, 188] width 56 height 10
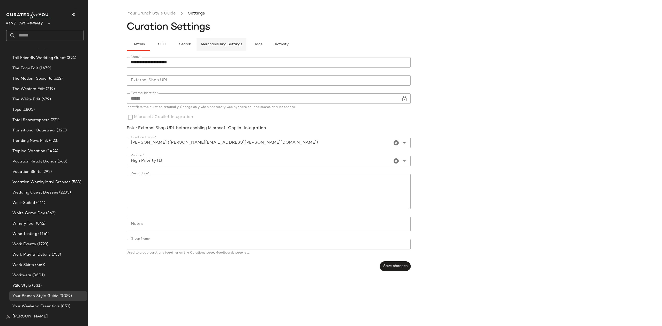
click at [222, 41] on button "Merchandising Settings" at bounding box center [222, 44] width 50 height 12
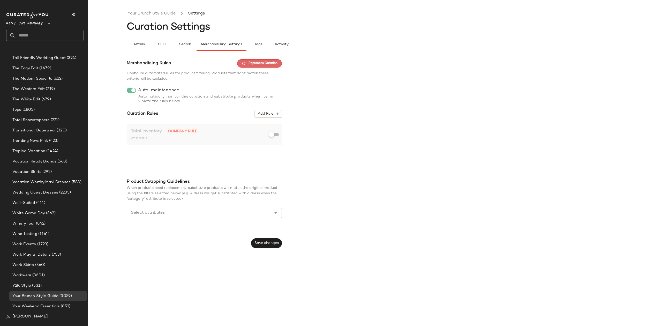
click at [270, 64] on span "Reprocess Curation" at bounding box center [259, 63] width 36 height 5
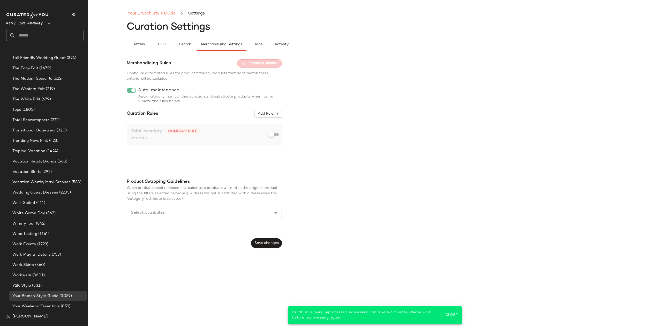
click at [141, 13] on link "Your Brunch Style Guide" at bounding box center [152, 13] width 48 height 7
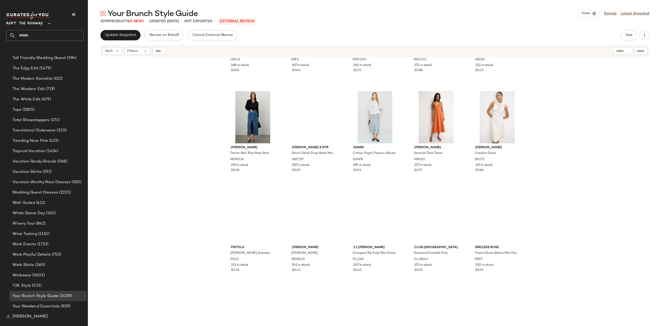
scroll to position [5991, 0]
